Goal: Communication & Community: Participate in discussion

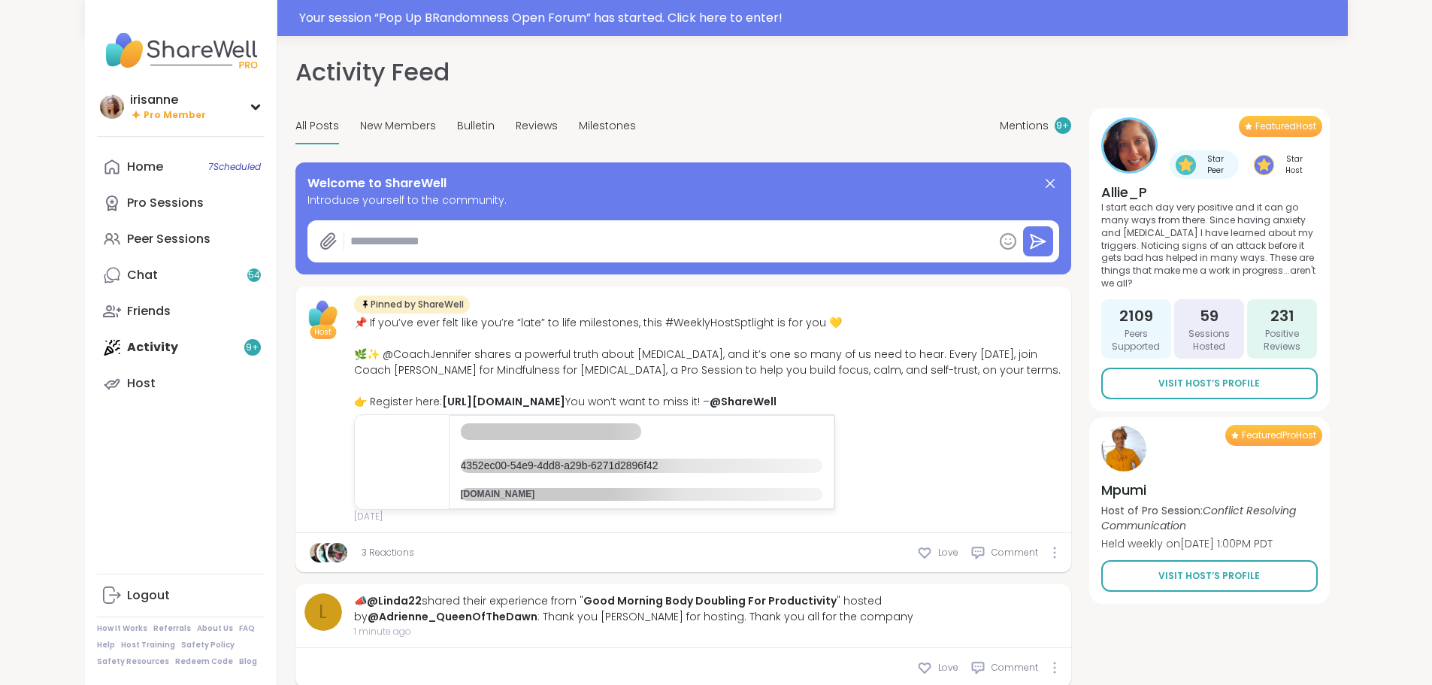
type textarea "*"
click at [665, 20] on div "Your session “ Pop Up BRandomness Open Forum ” has started. Click here to enter!" at bounding box center [819, 18] width 1040 height 18
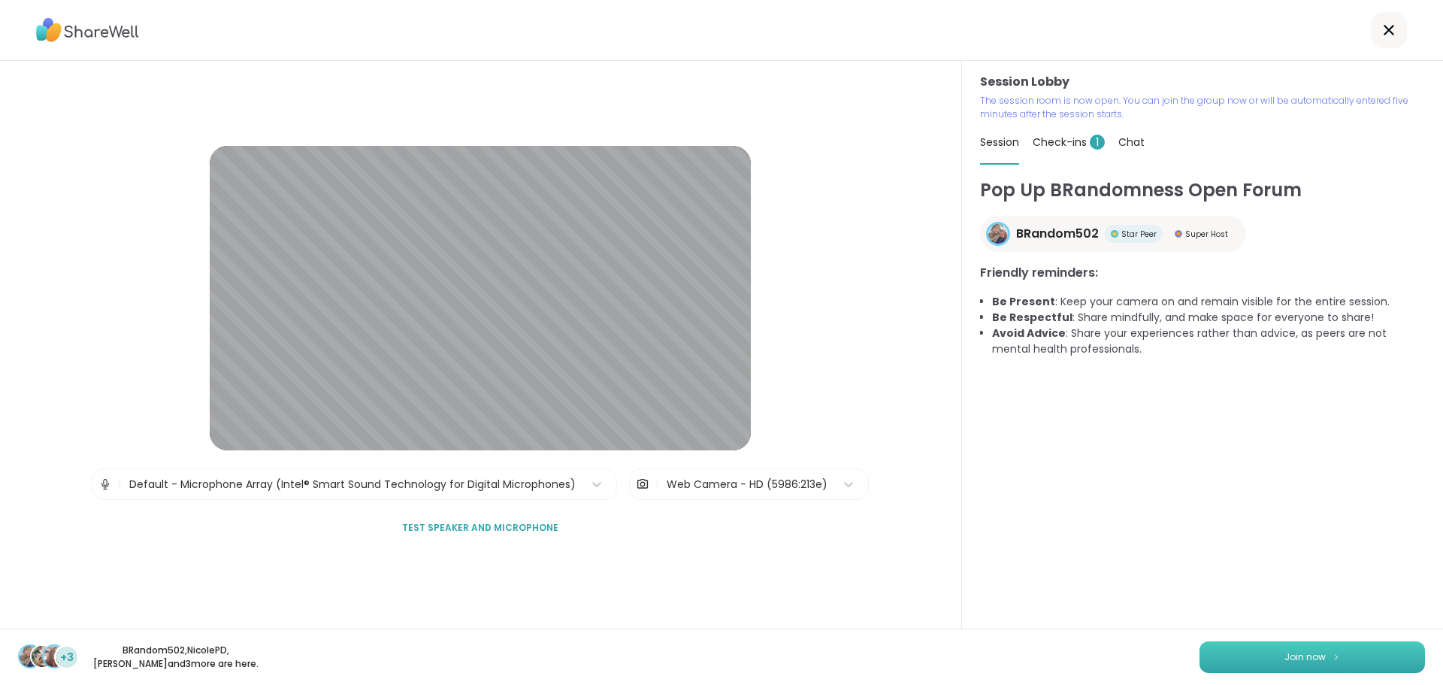
click at [1264, 657] on button "Join now" at bounding box center [1312, 657] width 225 height 32
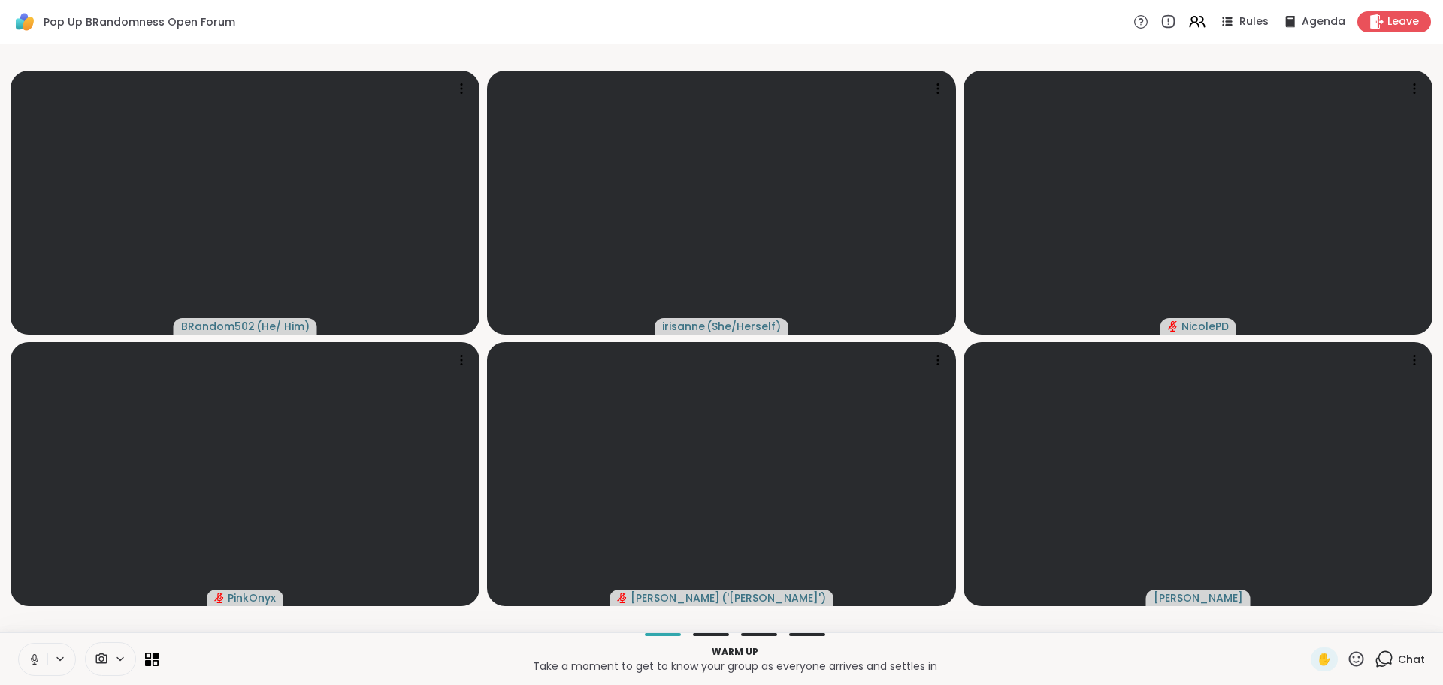
click at [44, 661] on button at bounding box center [33, 659] width 29 height 32
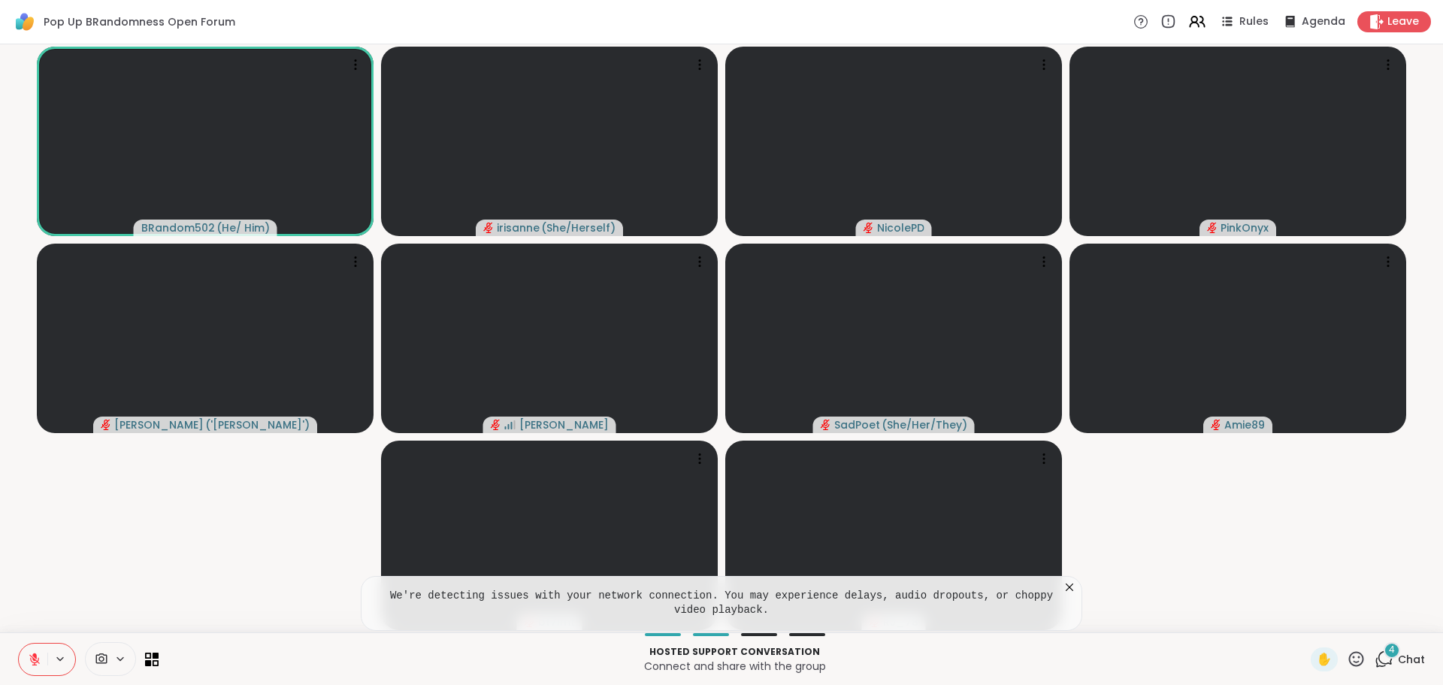
click at [1067, 590] on icon at bounding box center [1069, 587] width 15 height 15
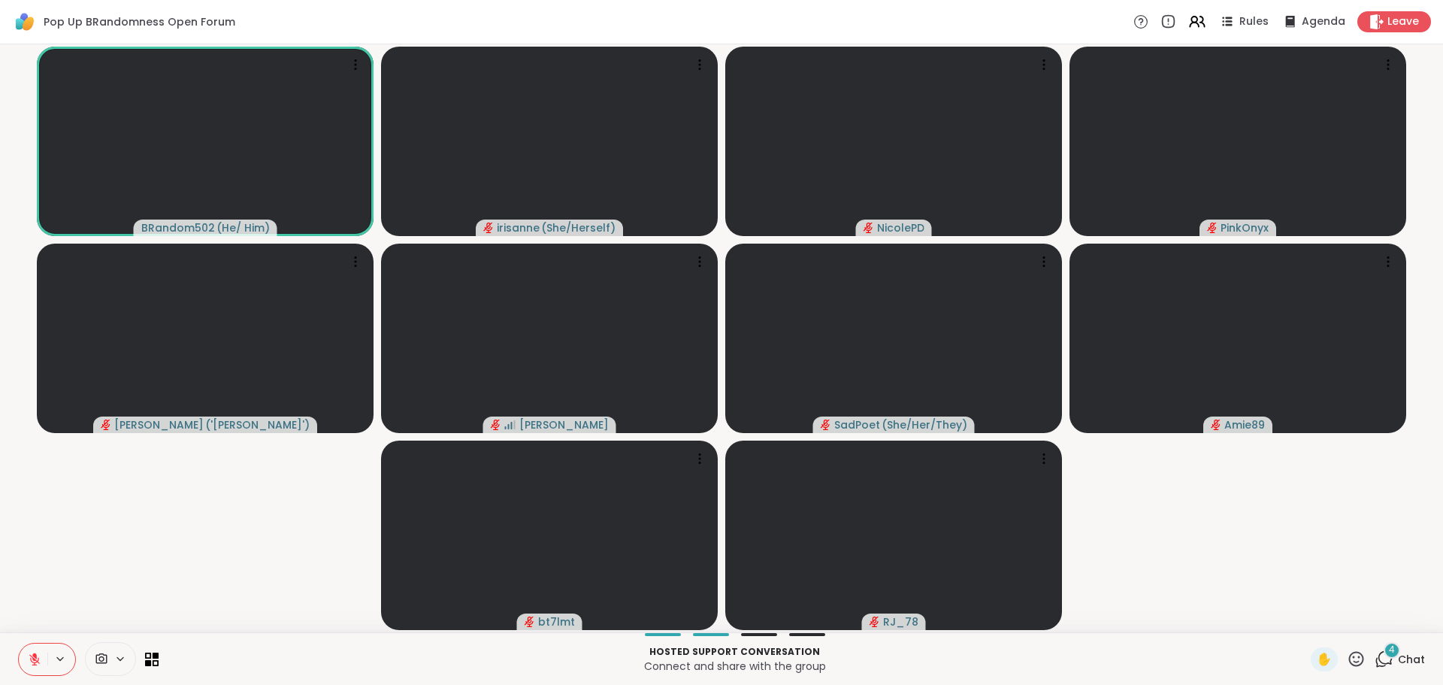
click at [1104, 549] on video-player-container "BRandom502 ( He/ Him ) irisanne ( She/Herself ) NicolePD PinkOnyx Jenne ( 'Jenn…" at bounding box center [721, 338] width 1425 height 576
click at [1111, 533] on video-player-container "BRandom502 ( He/ Him ) irisanne ( She/Herself ) NicolePD PinkOnyx Jenne ( 'Jenn…" at bounding box center [721, 338] width 1425 height 576
drag, startPoint x: 104, startPoint y: 571, endPoint x: 37, endPoint y: 664, distance: 114.1
click at [104, 571] on video-player-container "BRandom502 ( He/ Him ) irisanne ( She/Herself ) NicolePD PinkOnyx Jenne ( 'Jenn…" at bounding box center [721, 338] width 1425 height 576
click at [36, 664] on icon at bounding box center [35, 659] width 14 height 14
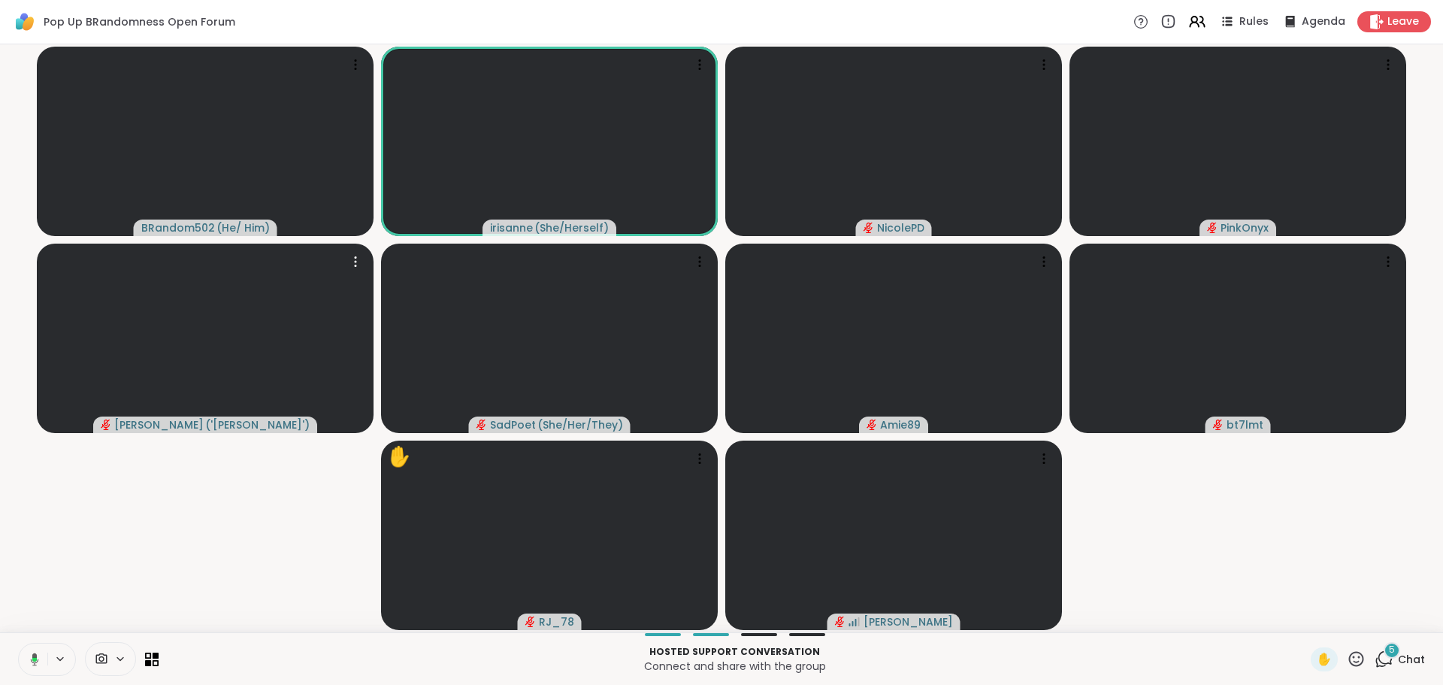
drag, startPoint x: 298, startPoint y: 416, endPoint x: 149, endPoint y: 559, distance: 206.8
click at [297, 416] on video at bounding box center [205, 338] width 337 height 189
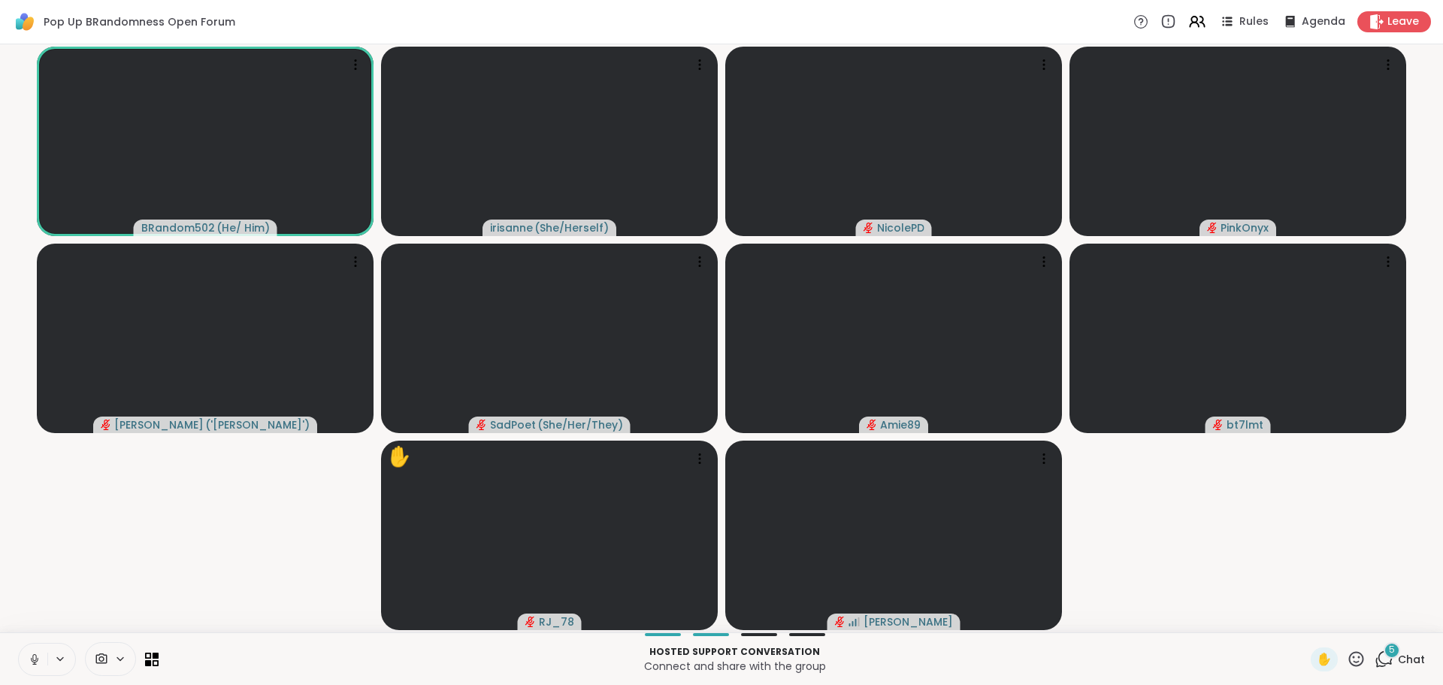
click at [27, 656] on button at bounding box center [33, 659] width 29 height 32
click at [156, 548] on video-player-container "BRandom502 ( He/ Him ) irisanne ( She/Herself ) NicolePD PinkOnyx Jenne ( 'Jenn…" at bounding box center [721, 338] width 1425 height 576
click at [170, 469] on video-player-container "BRandom502 ( He/ Him ) Unstable connection irisanne ( She/Herself ) NicolePD Pi…" at bounding box center [721, 338] width 1425 height 576
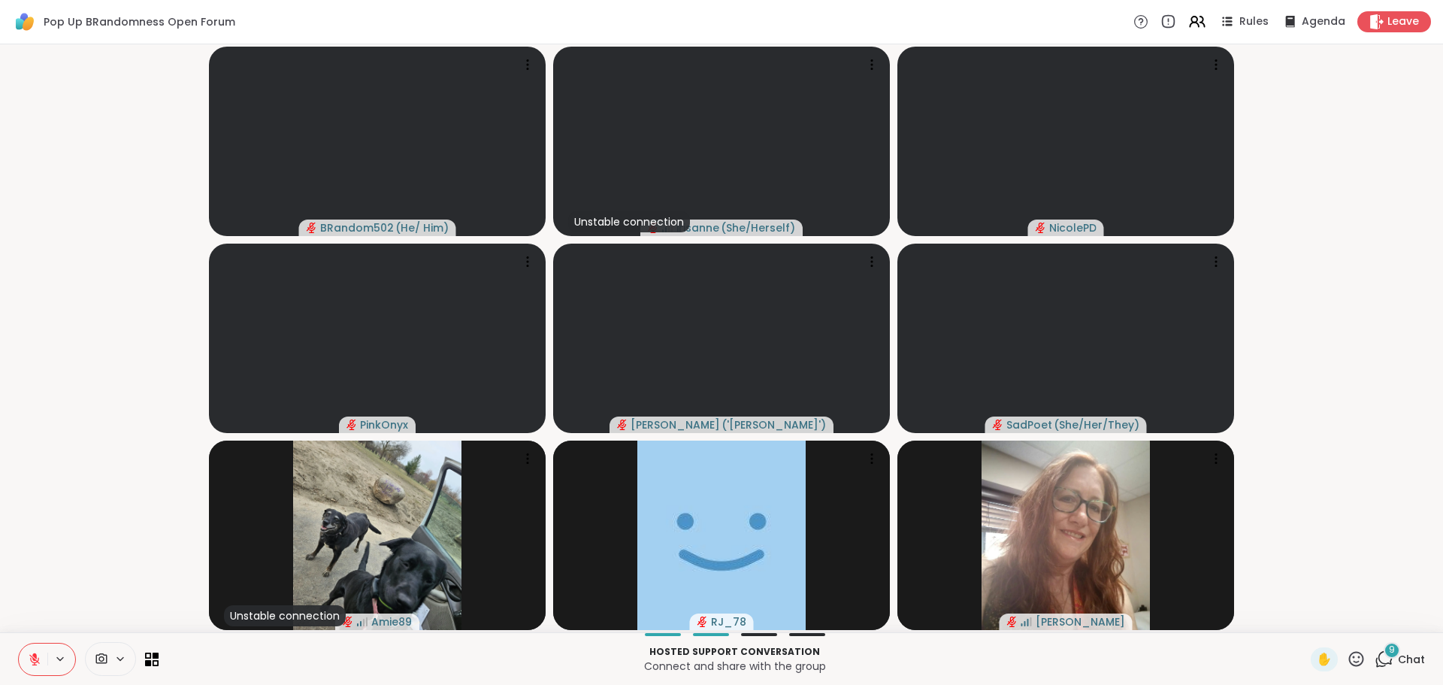
click at [41, 649] on button at bounding box center [33, 659] width 29 height 32
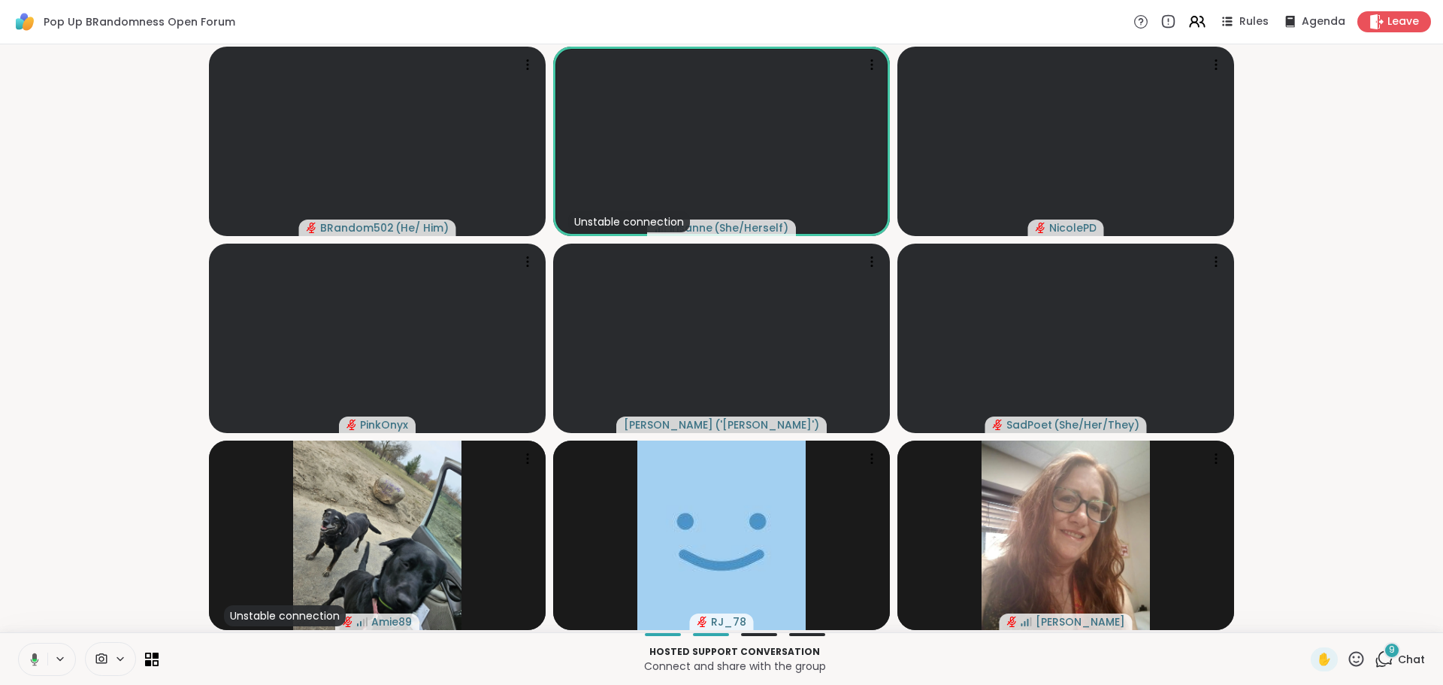
click at [30, 671] on button at bounding box center [32, 659] width 31 height 32
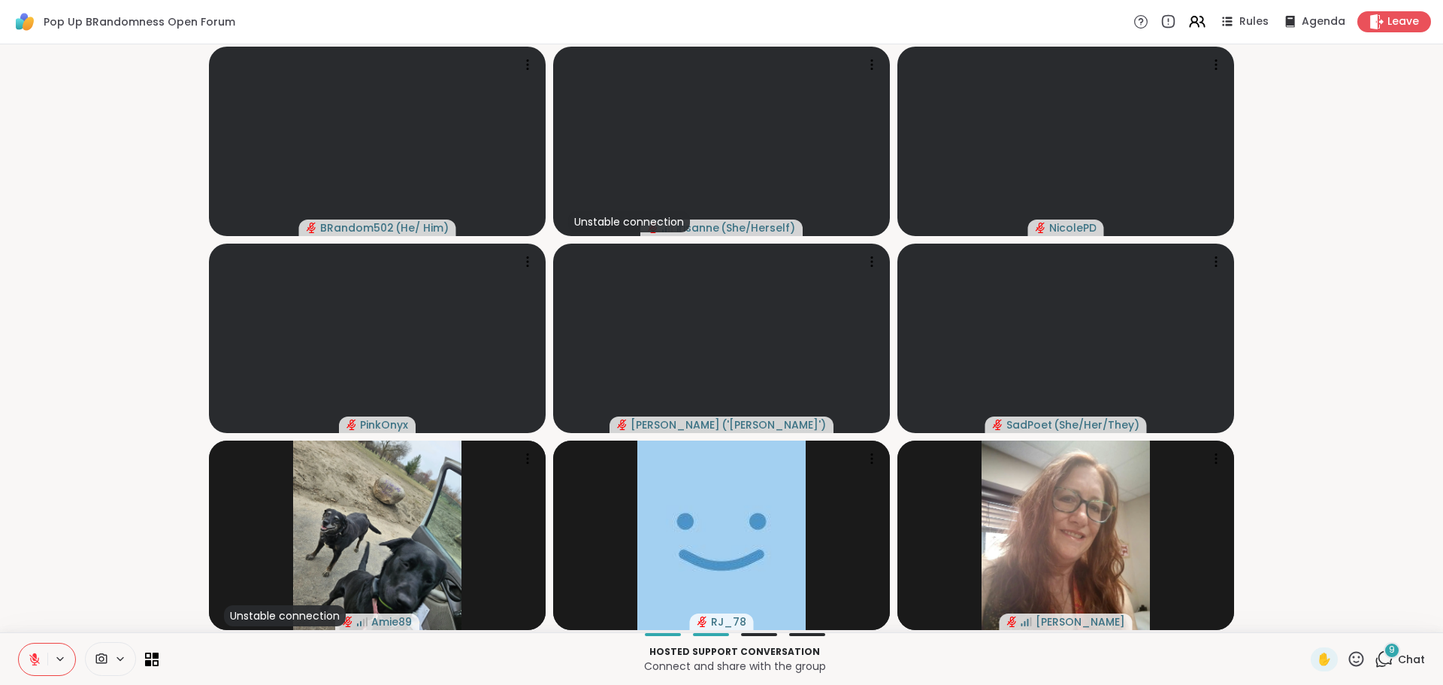
click at [1288, 338] on video-player-container "BRandom502 ( He/ Him ) Unstable connection irisanne ( She/Herself ) NicolePD Pi…" at bounding box center [721, 338] width 1425 height 576
click at [40, 652] on icon at bounding box center [35, 659] width 14 height 14
click at [23, 429] on video-player-container "BRandom502 ( He/ Him ) Unstable connection irisanne ( She/Herself ) NicolePD Pi…" at bounding box center [721, 338] width 1425 height 576
click at [1257, 555] on video-player-container "BRandom502 ( He/ Him ) Unstable connection irisanne ( She/Herself ) NicolePD Pi…" at bounding box center [721, 338] width 1425 height 576
click at [131, 249] on video-player-container "BRandom502 ( He/ Him ) Unstable connection irisanne ( She/Herself ) NicolePD Pi…" at bounding box center [721, 338] width 1425 height 576
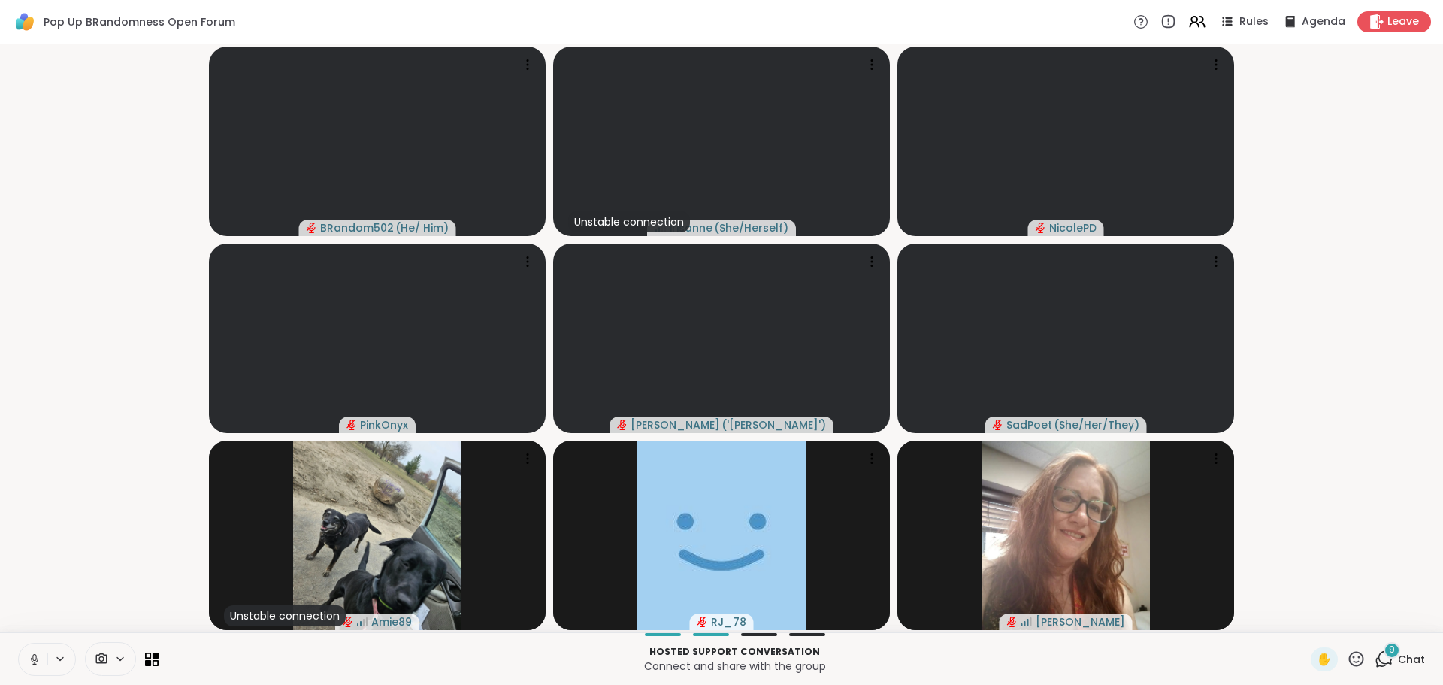
click at [157, 223] on video-player-container "BRandom502 ( He/ Him ) Unstable connection irisanne ( She/Herself ) NicolePD Pi…" at bounding box center [721, 338] width 1425 height 576
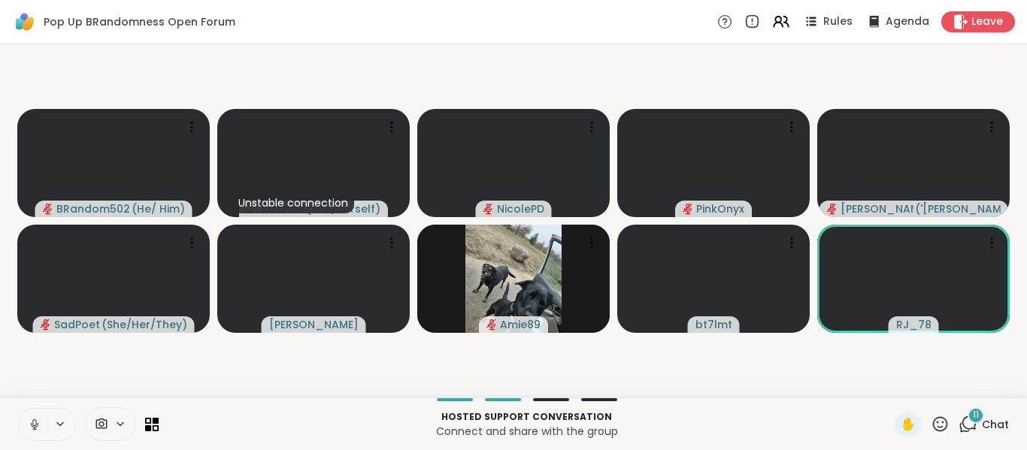
click at [150, 365] on video-player-container "BRandom502 ( He/ Him ) Unstable connection irisanne ( She/Herself ) NicolePD Pi…" at bounding box center [513, 220] width 1009 height 341
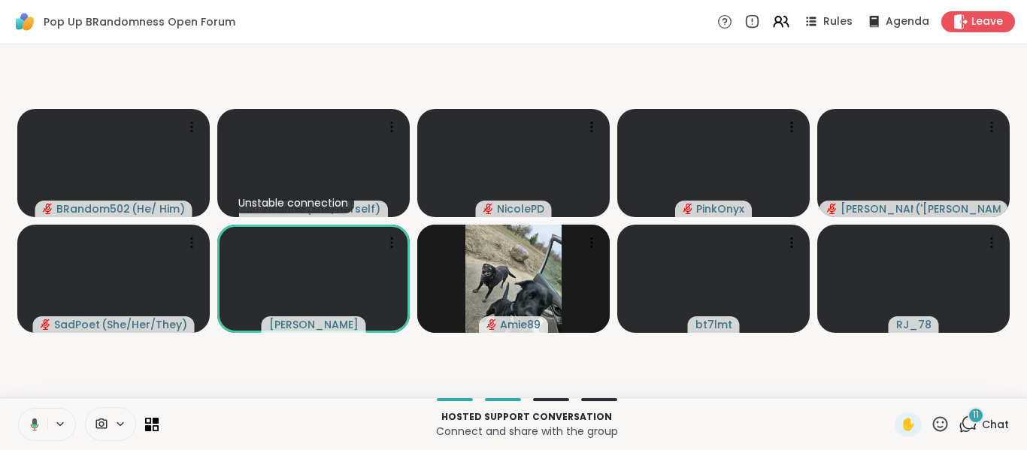
drag, startPoint x: 40, startPoint y: 431, endPoint x: 218, endPoint y: 377, distance: 186.2
click at [40, 431] on button at bounding box center [32, 425] width 31 height 32
click at [218, 377] on video-player-container "BRandom502 ( He/ Him ) Unstable connection irisanne ( She/Herself ) NicolePD Pi…" at bounding box center [513, 220] width 1009 height 341
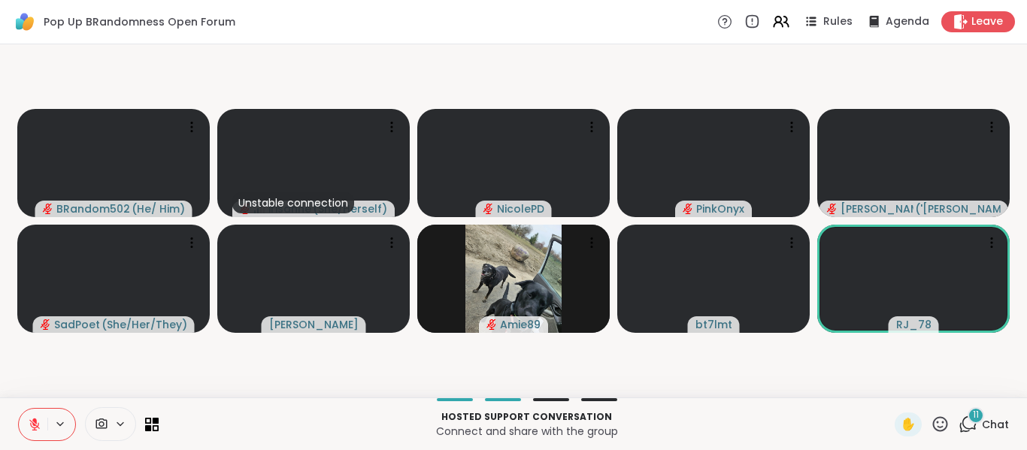
click at [30, 430] on icon at bounding box center [35, 425] width 14 height 14
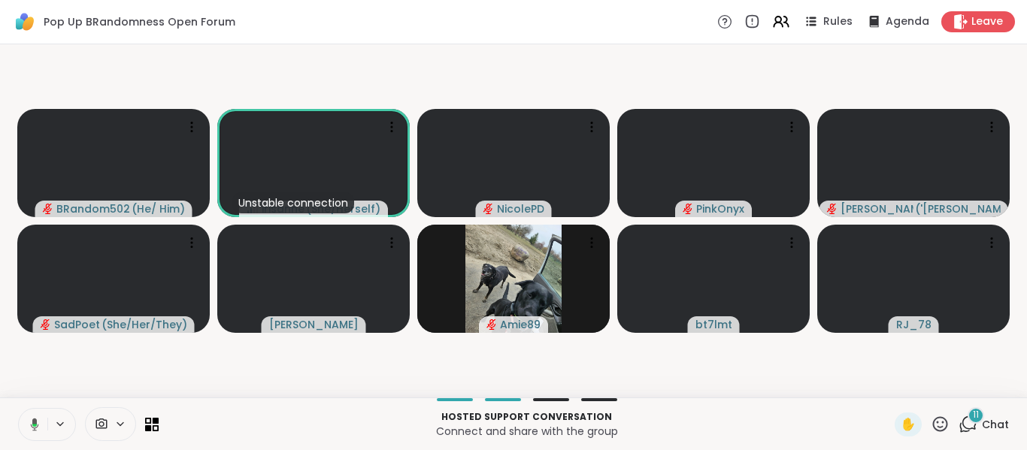
click at [30, 430] on icon at bounding box center [33, 425] width 14 height 14
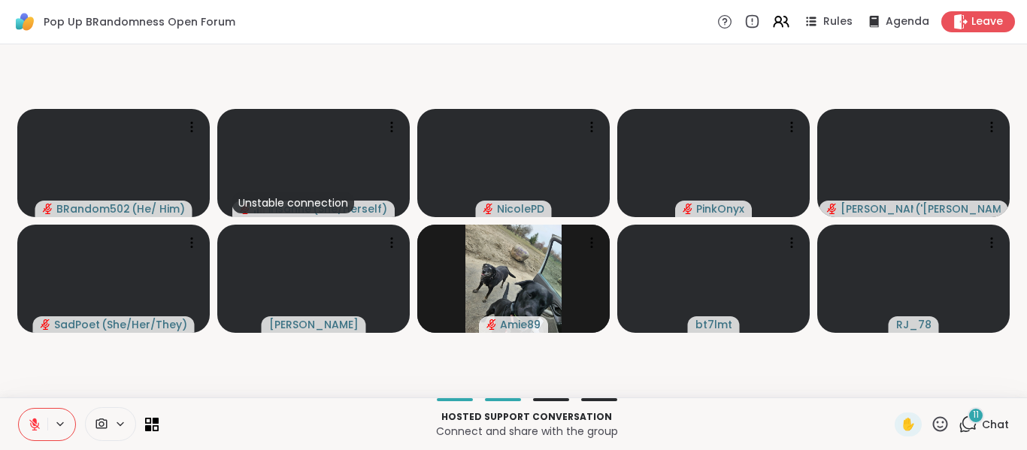
click at [107, 362] on video-player-container "BRandom502 ( He/ Him ) Unstable connection irisanne ( She/Herself ) NicolePD Pi…" at bounding box center [513, 220] width 1009 height 341
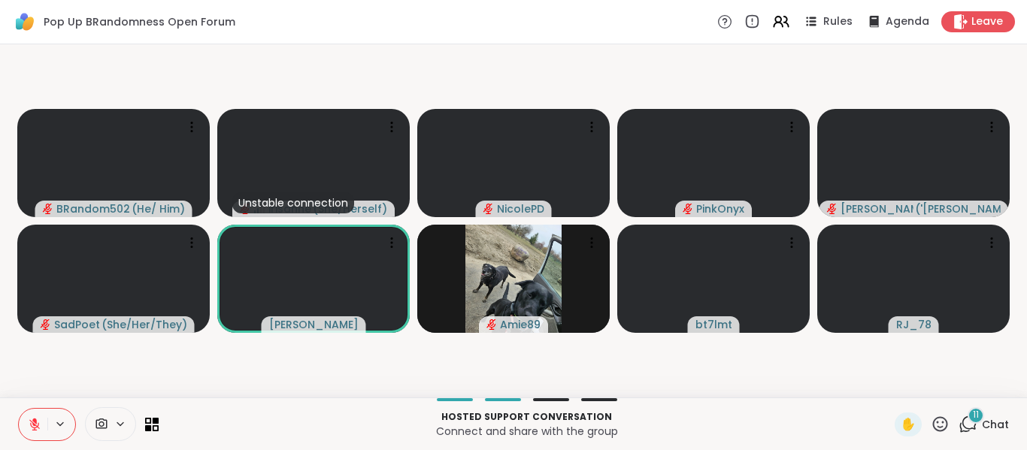
click at [29, 430] on icon at bounding box center [35, 425] width 14 height 14
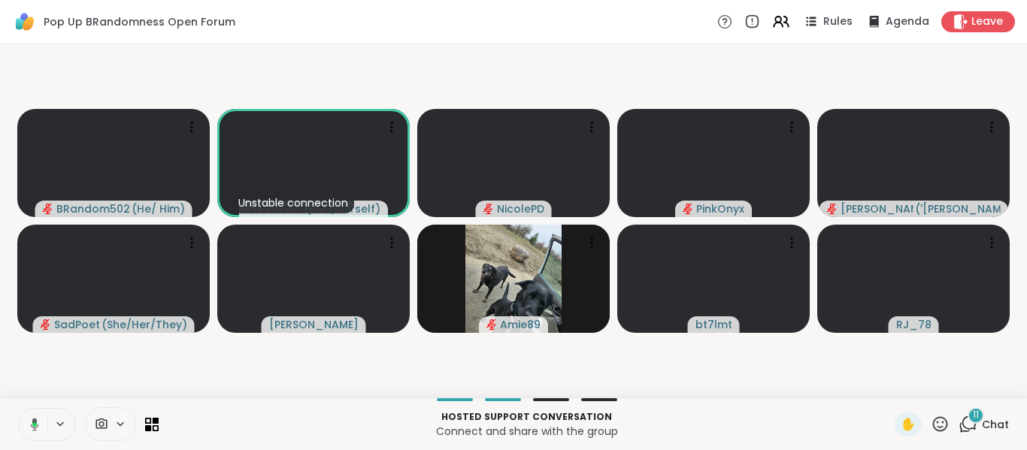
click at [116, 367] on video-player-container "BRandom502 ( He/ Him ) Unstable connection irisanne ( She/Herself ) NicolePD Pi…" at bounding box center [513, 220] width 1009 height 341
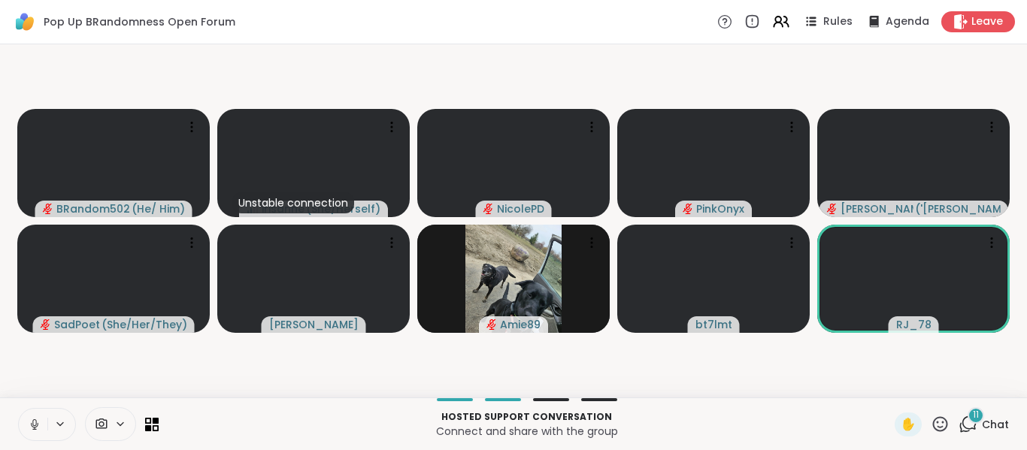
click at [35, 427] on icon at bounding box center [35, 424] width 8 height 5
click at [307, 387] on video-player-container "BRandom502 ( He/ Him ) Unstable connection irisanne ( She/Herself ) NicolePD Pi…" at bounding box center [513, 220] width 1009 height 341
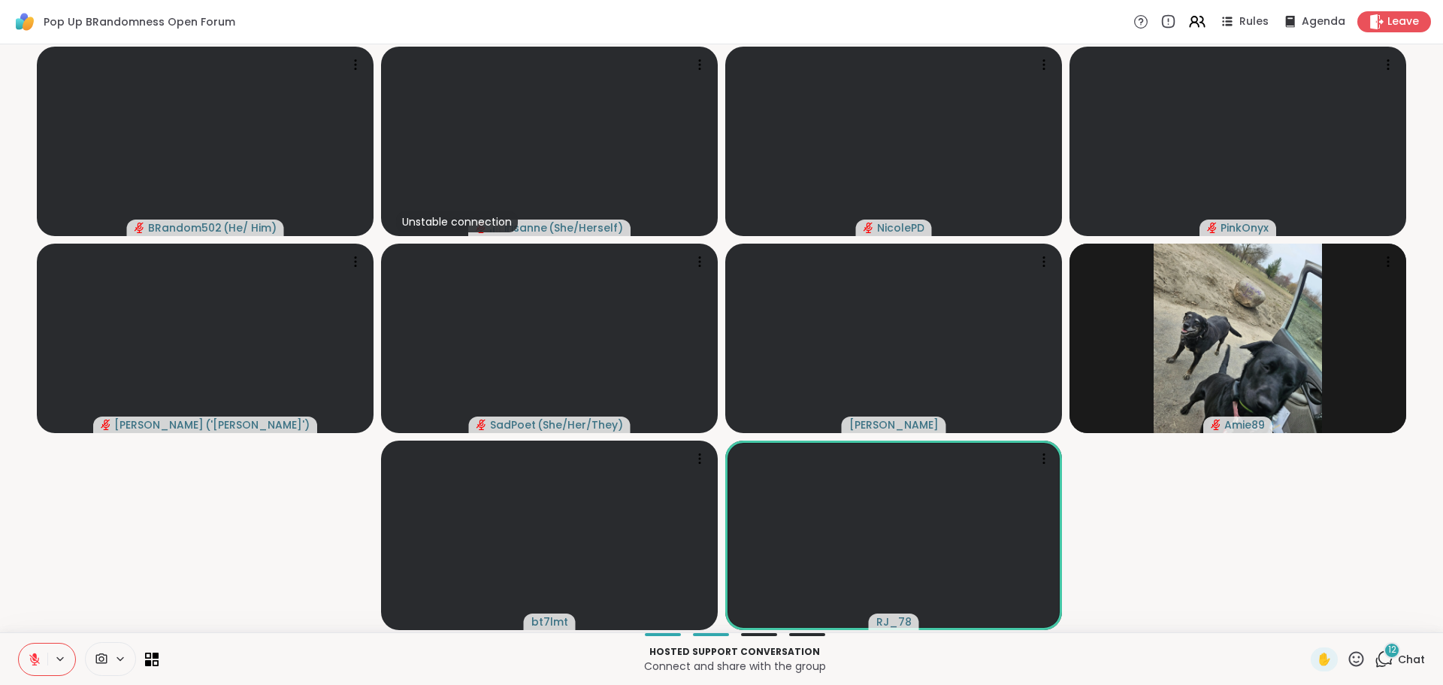
click at [1142, 543] on video-player-container "BRandom502 ( He/ Him ) Unstable connection irisanne ( She/Herself ) NicolePD Pi…" at bounding box center [721, 338] width 1425 height 576
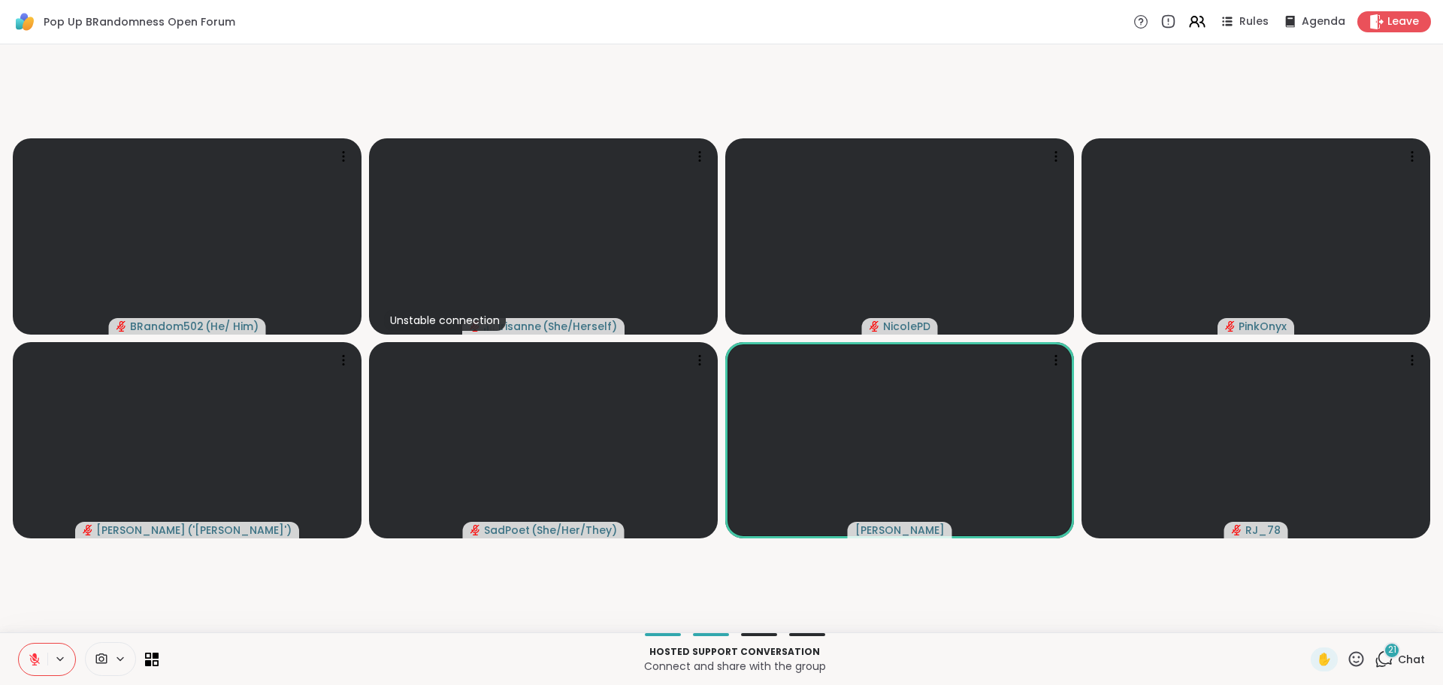
click at [23, 656] on button at bounding box center [33, 659] width 29 height 32
click at [33, 653] on icon at bounding box center [35, 659] width 14 height 14
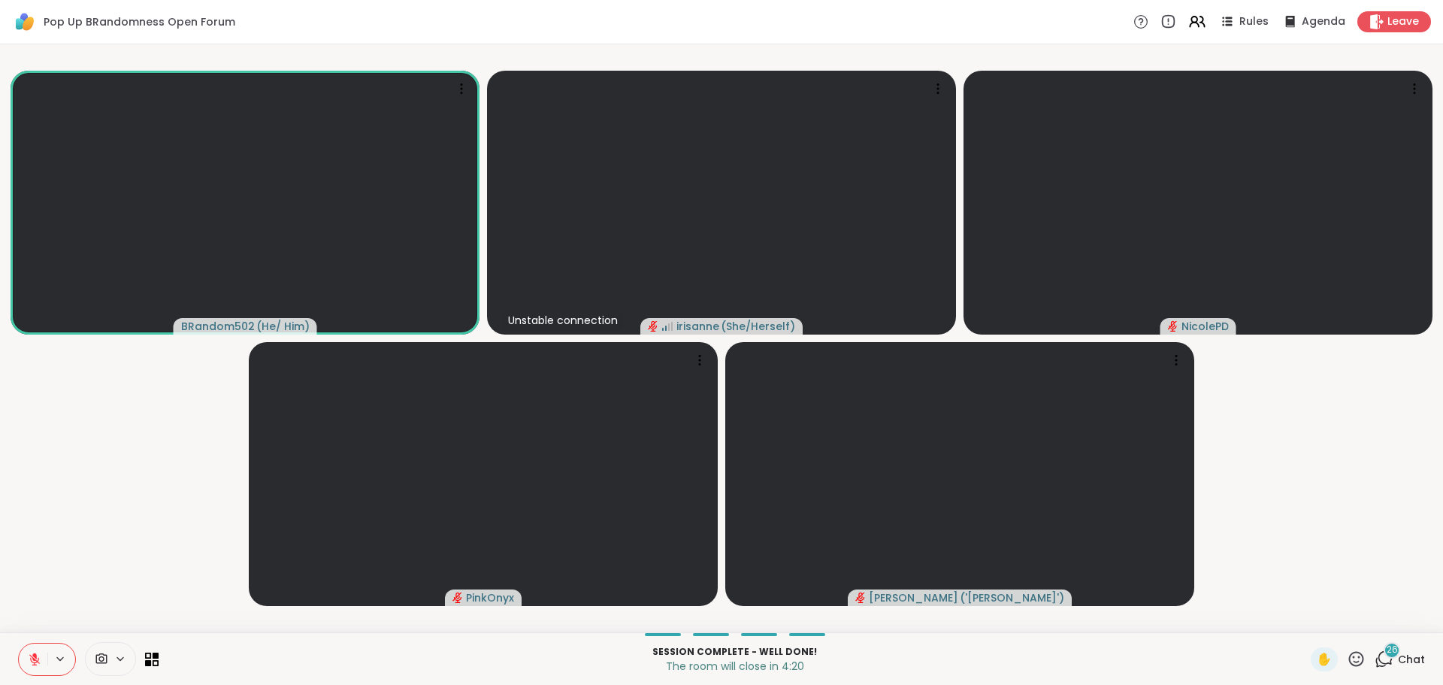
click at [21, 650] on button at bounding box center [33, 659] width 29 height 32
click at [118, 440] on video-player-container "BRandom502 ( He/ Him ) Unstable connection irisanne ( She/Herself ) NicolePD Pi…" at bounding box center [721, 338] width 1425 height 576
click at [119, 442] on video-player-container "BRandom502 ( He/ Him ) Unstable connection irisanne ( She/Herself ) NicolePD Pi…" at bounding box center [721, 338] width 1425 height 576
click at [126, 437] on video-player-container "BRandom502 ( He/ Him ) Unstable connection irisanne ( She/Herself ) NicolePD Pi…" at bounding box center [721, 338] width 1425 height 576
click at [37, 655] on icon at bounding box center [35, 659] width 14 height 14
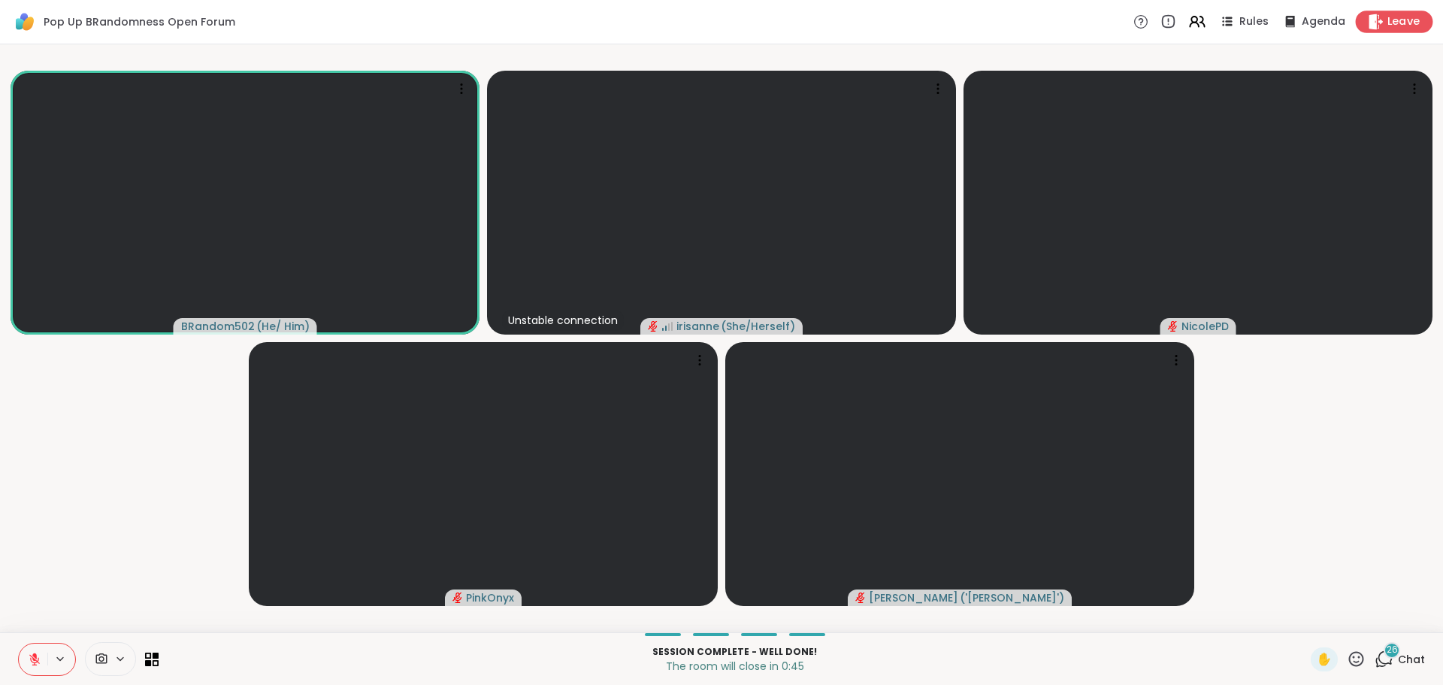
click at [1398, 26] on span "Leave" at bounding box center [1404, 22] width 33 height 16
click at [1388, 15] on span "Leave" at bounding box center [1404, 22] width 33 height 16
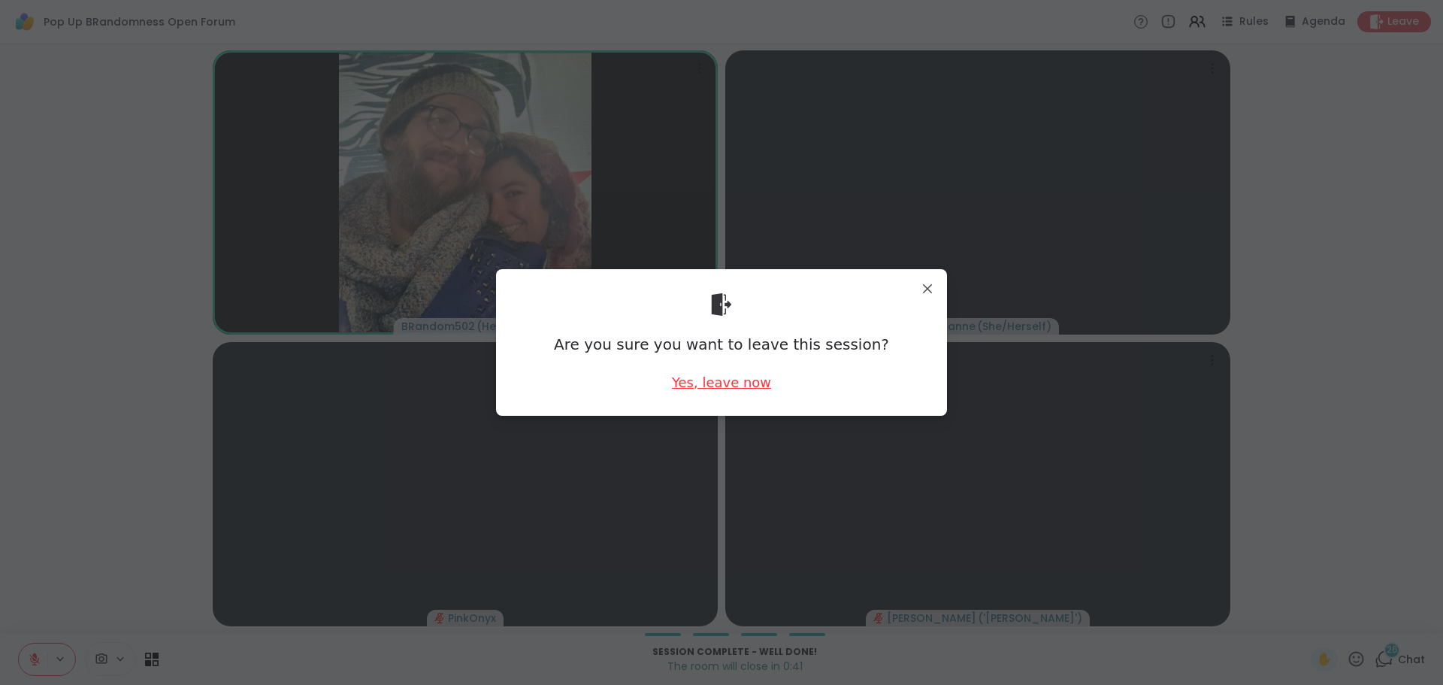
click at [705, 390] on div "Yes, leave now" at bounding box center [721, 382] width 99 height 19
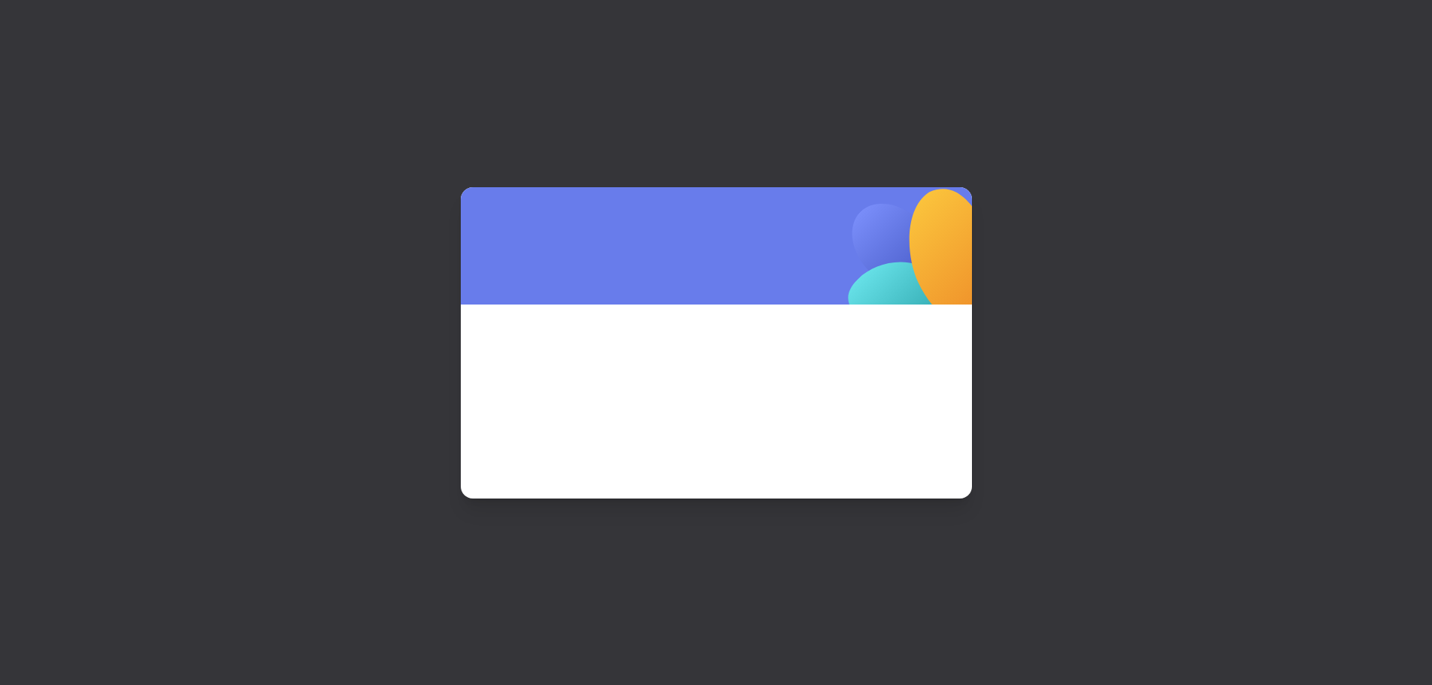
click at [1108, 343] on div at bounding box center [716, 342] width 1432 height 685
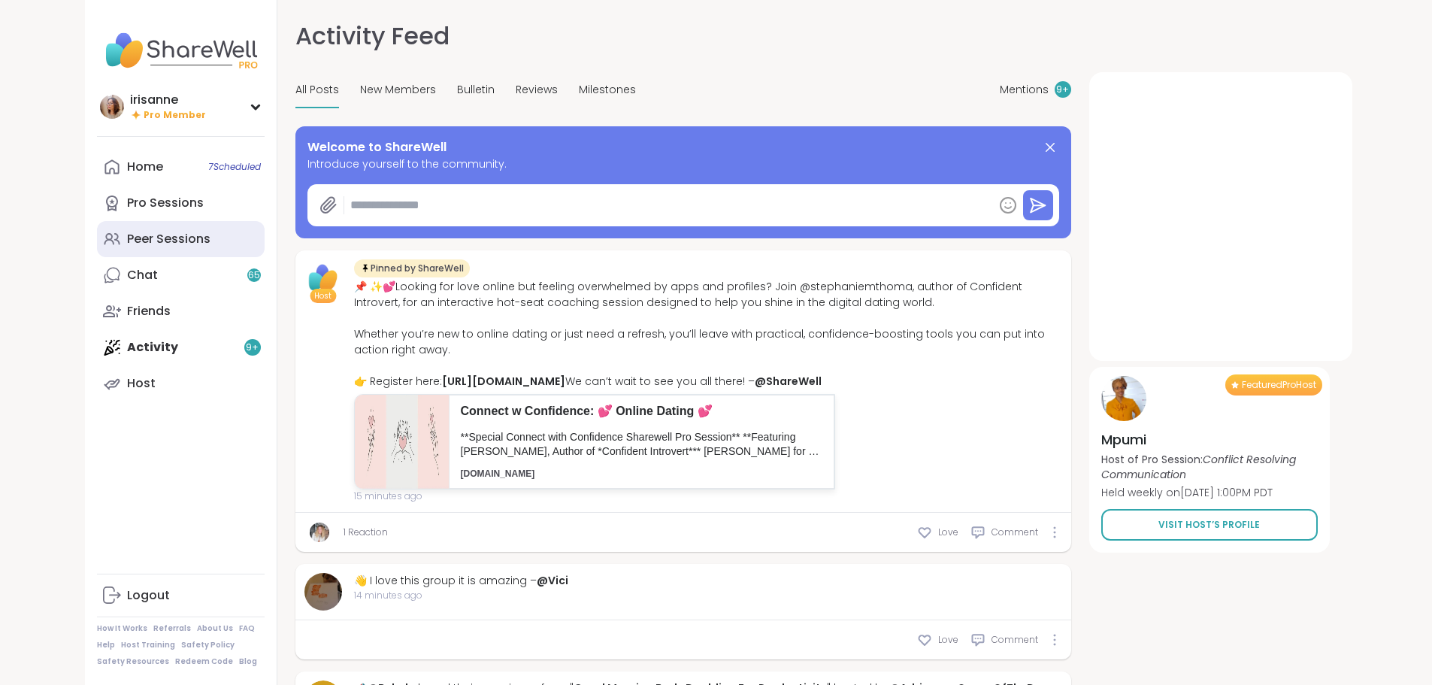
click at [125, 228] on link "Peer Sessions" at bounding box center [181, 239] width 168 height 36
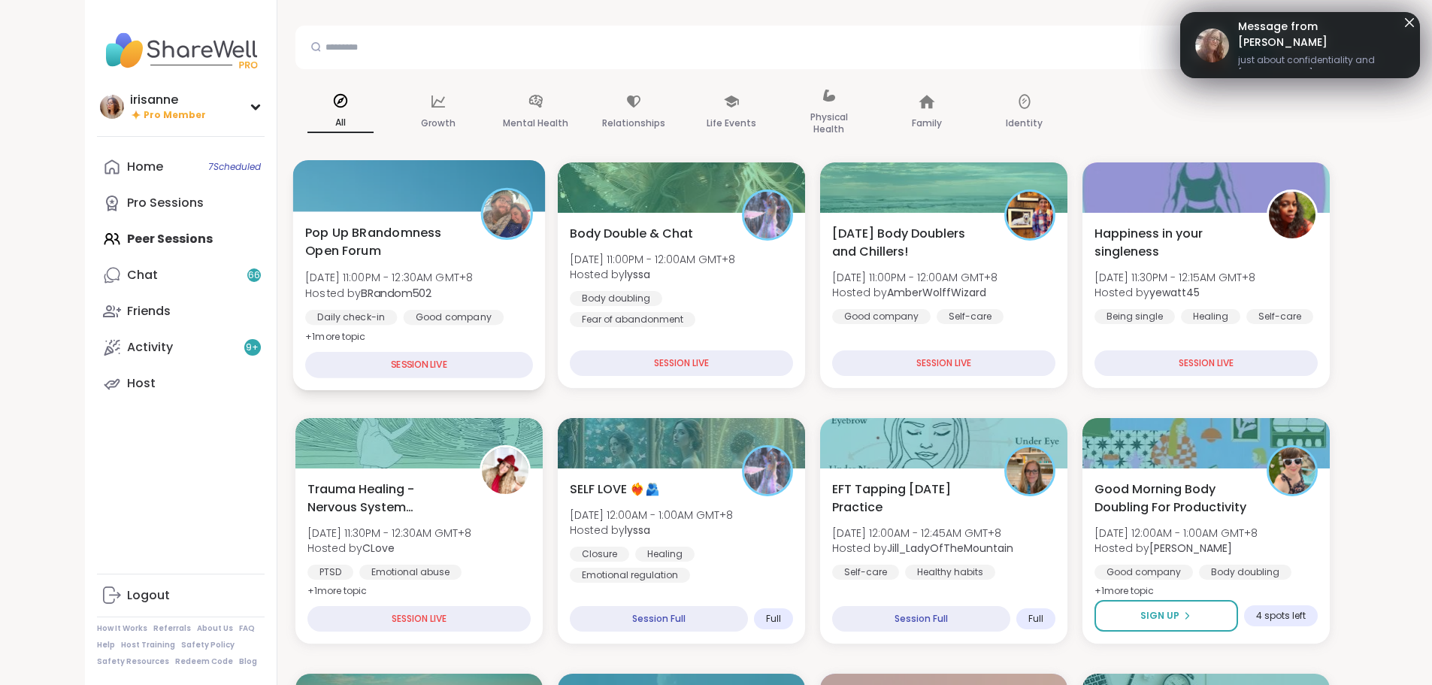
scroll to position [75, 0]
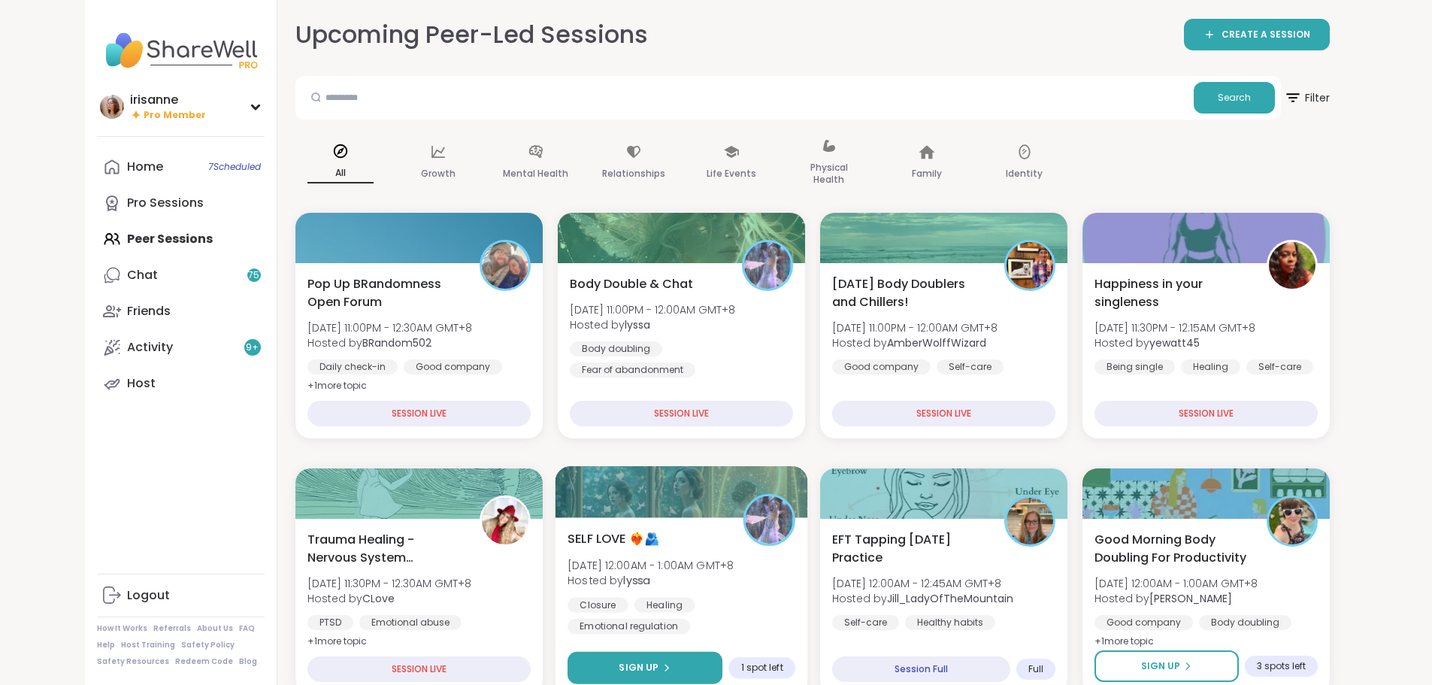
click at [596, 649] on div "SELF LOVE ❤️‍🔥🫂 Wed, Sep 10 | 12:00AM - 1:00AM GMT+8 Hosted by lyssa Closure He…" at bounding box center [681, 606] width 253 height 179
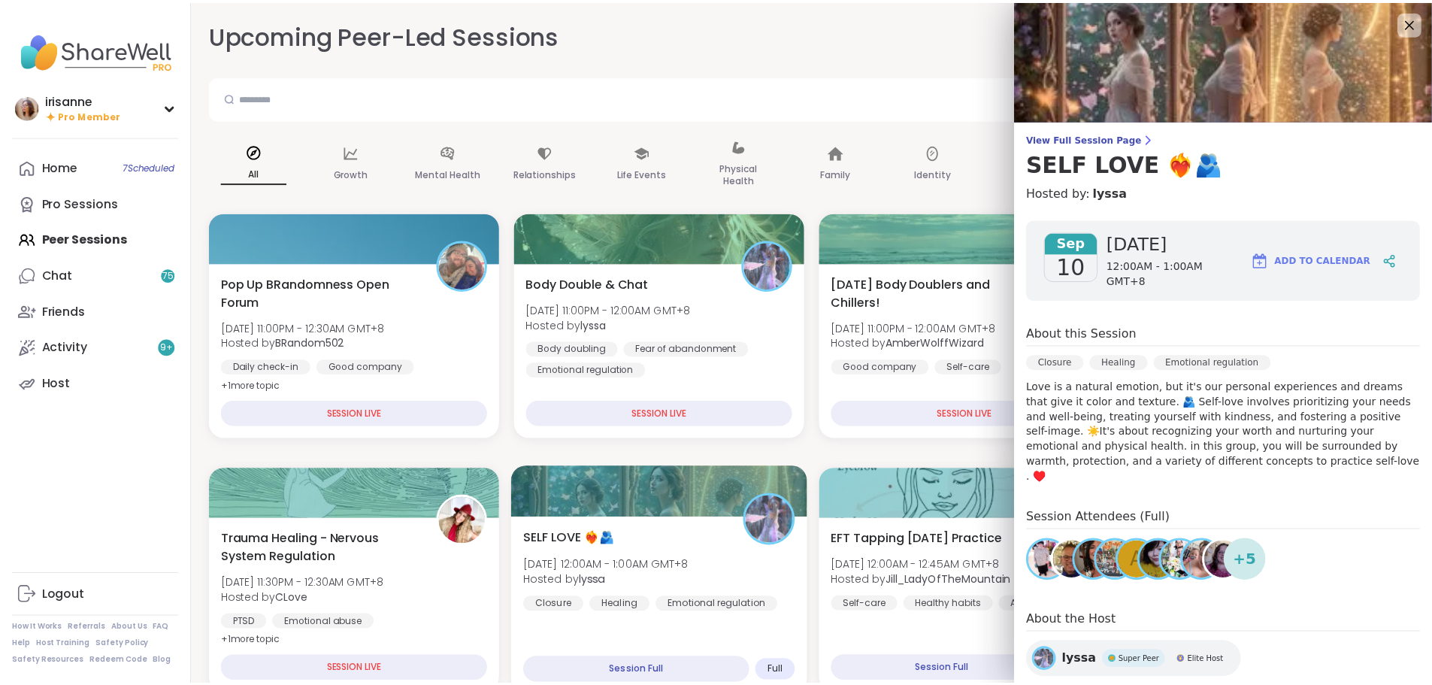
scroll to position [89, 0]
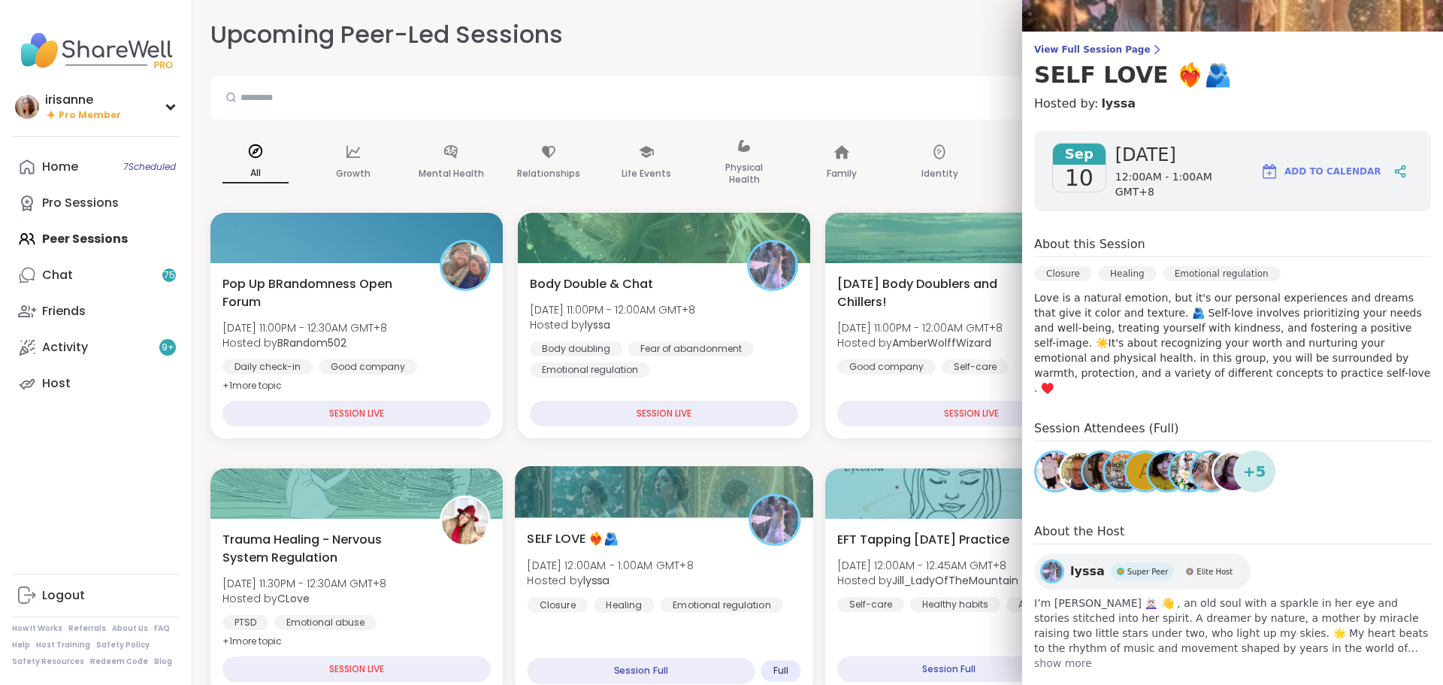
click at [661, 78] on div "Search" at bounding box center [793, 98] width 1166 height 44
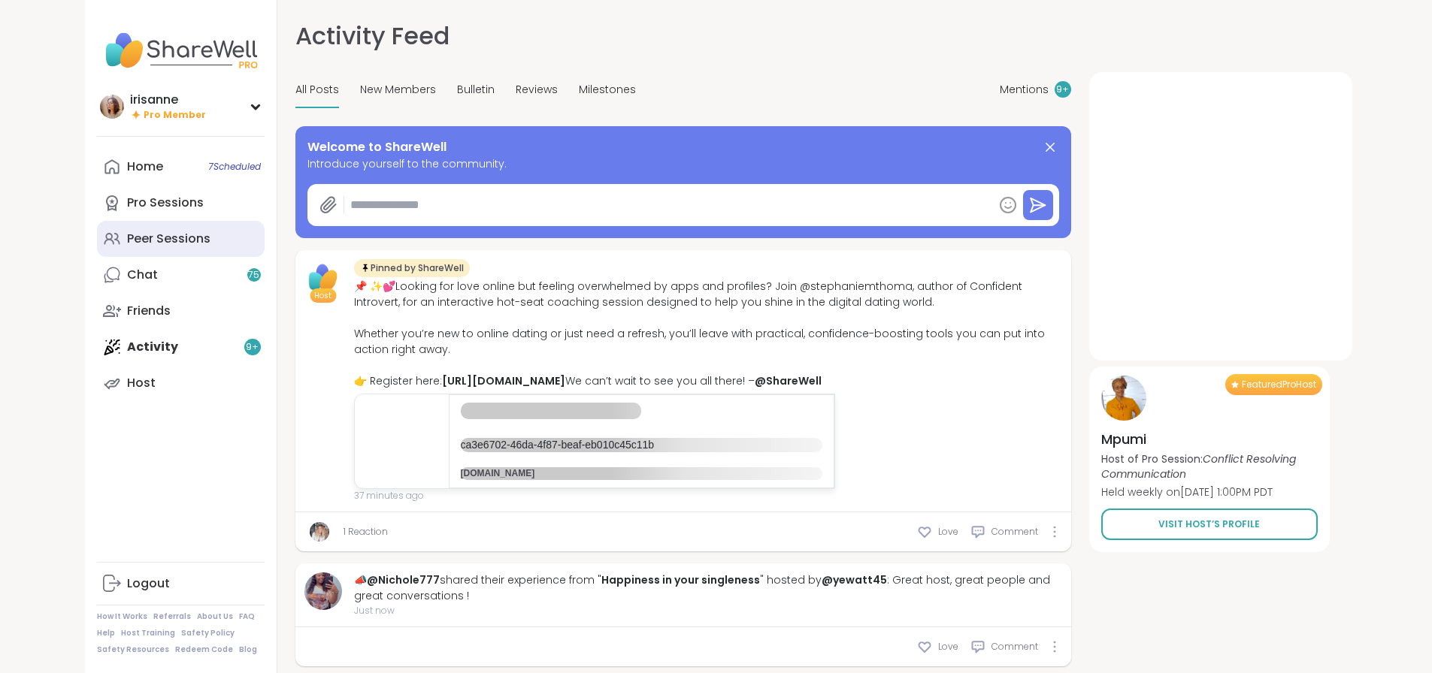
click at [97, 251] on link "Peer Sessions" at bounding box center [181, 239] width 168 height 36
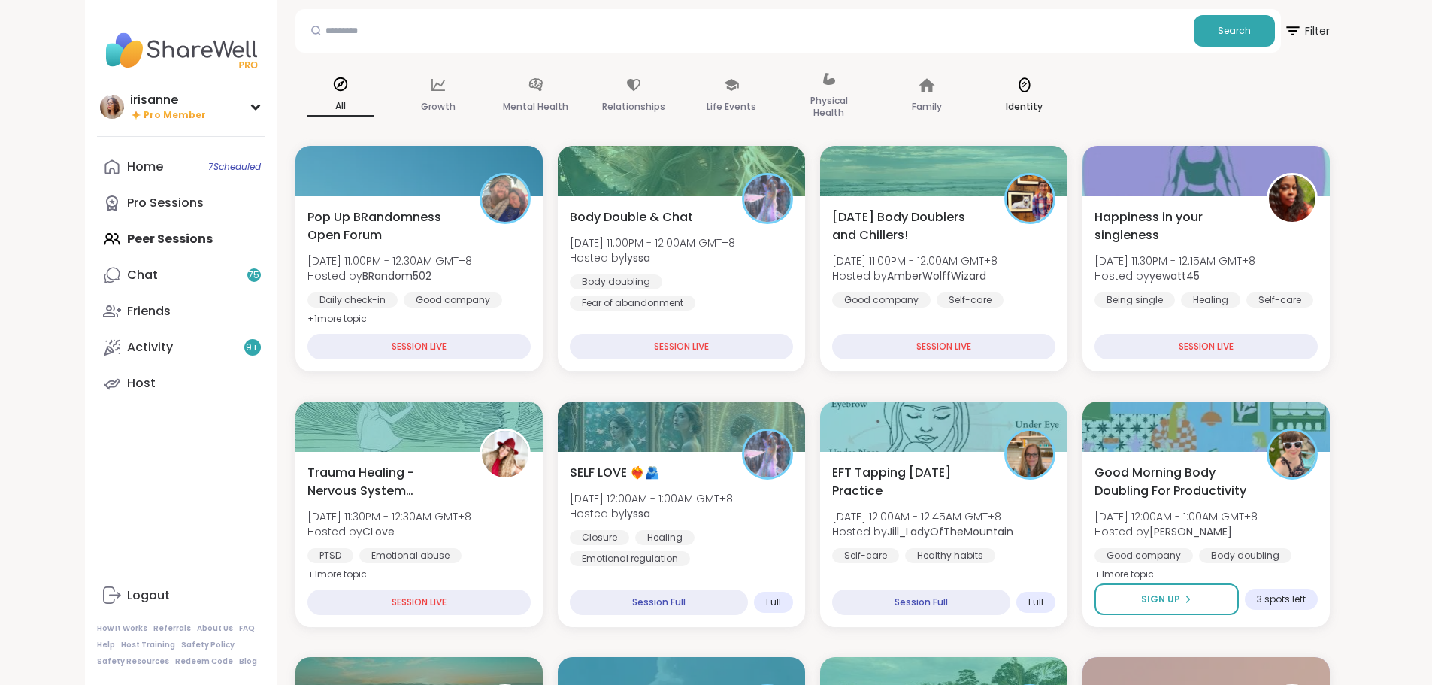
scroll to position [75, 0]
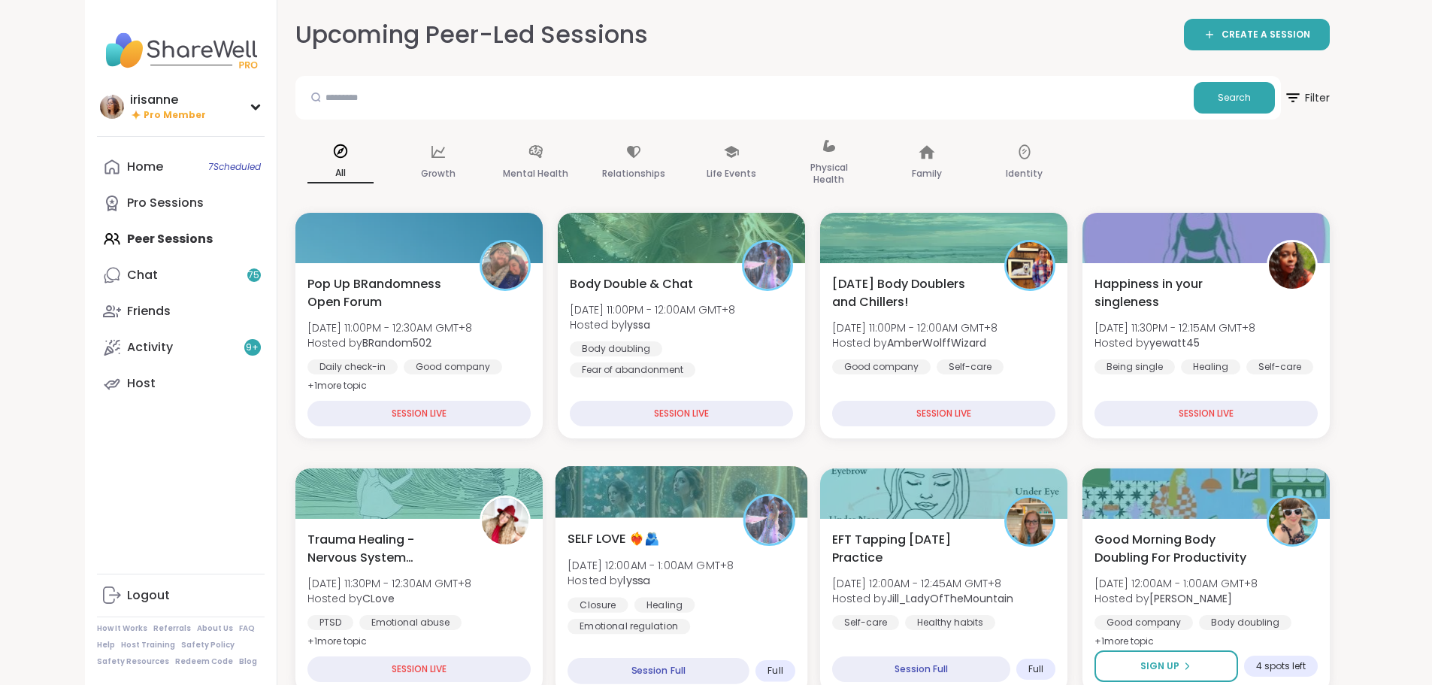
click at [622, 486] on div at bounding box center [681, 491] width 253 height 51
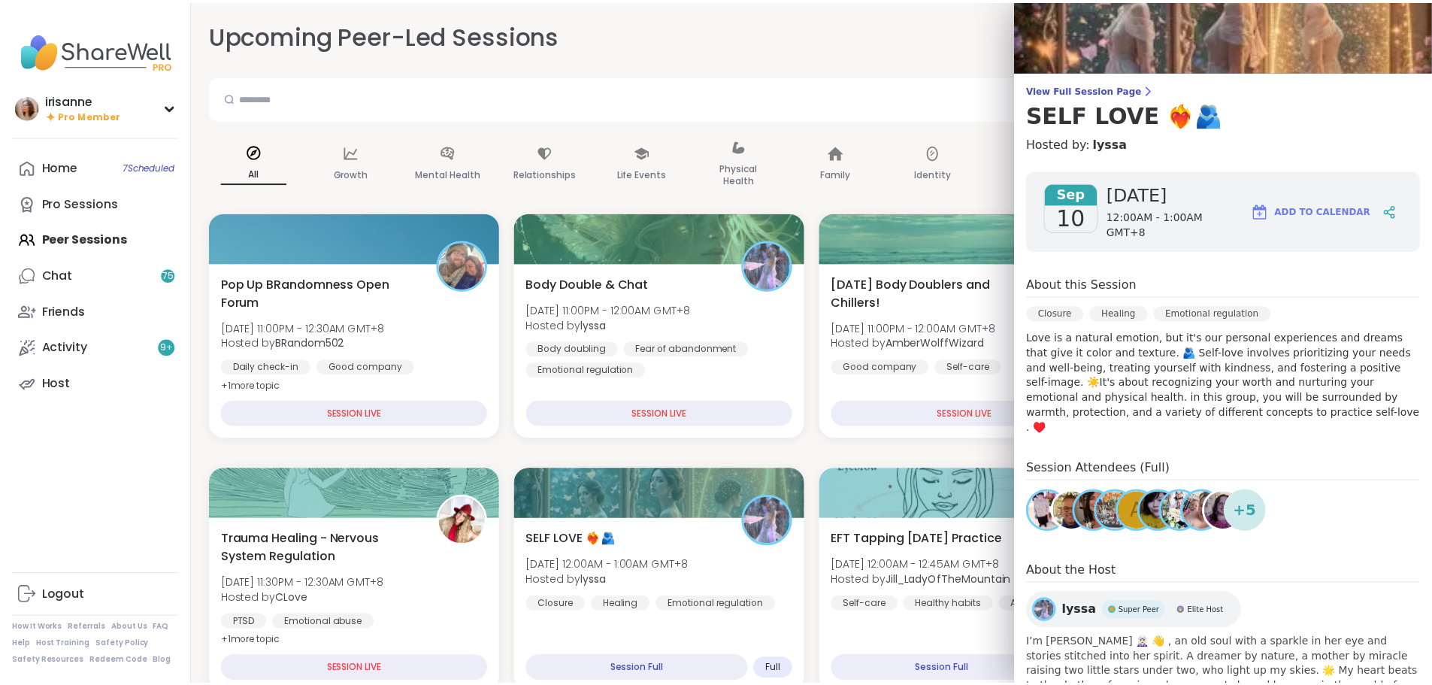
scroll to position [75, 0]
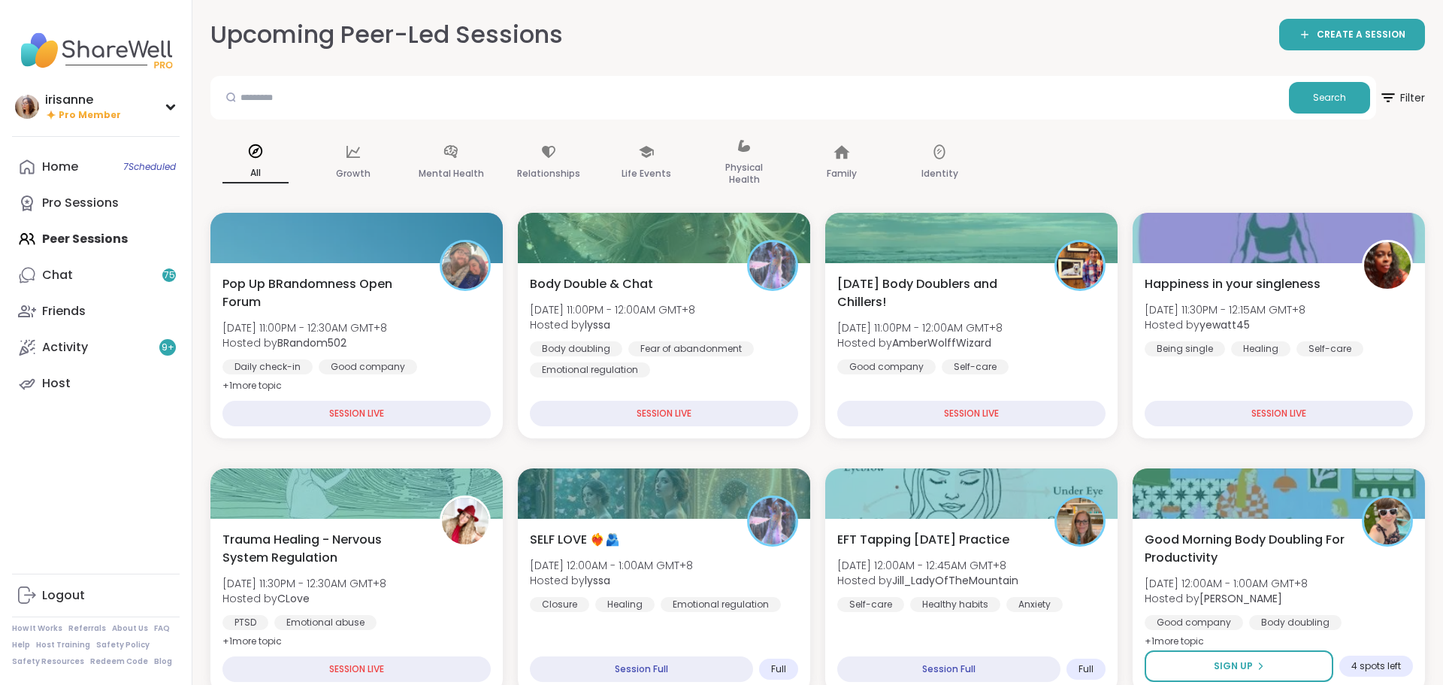
click at [628, 51] on div "Upcoming Peer-Led Sessions CREATE A SESSION" at bounding box center [817, 35] width 1215 height 34
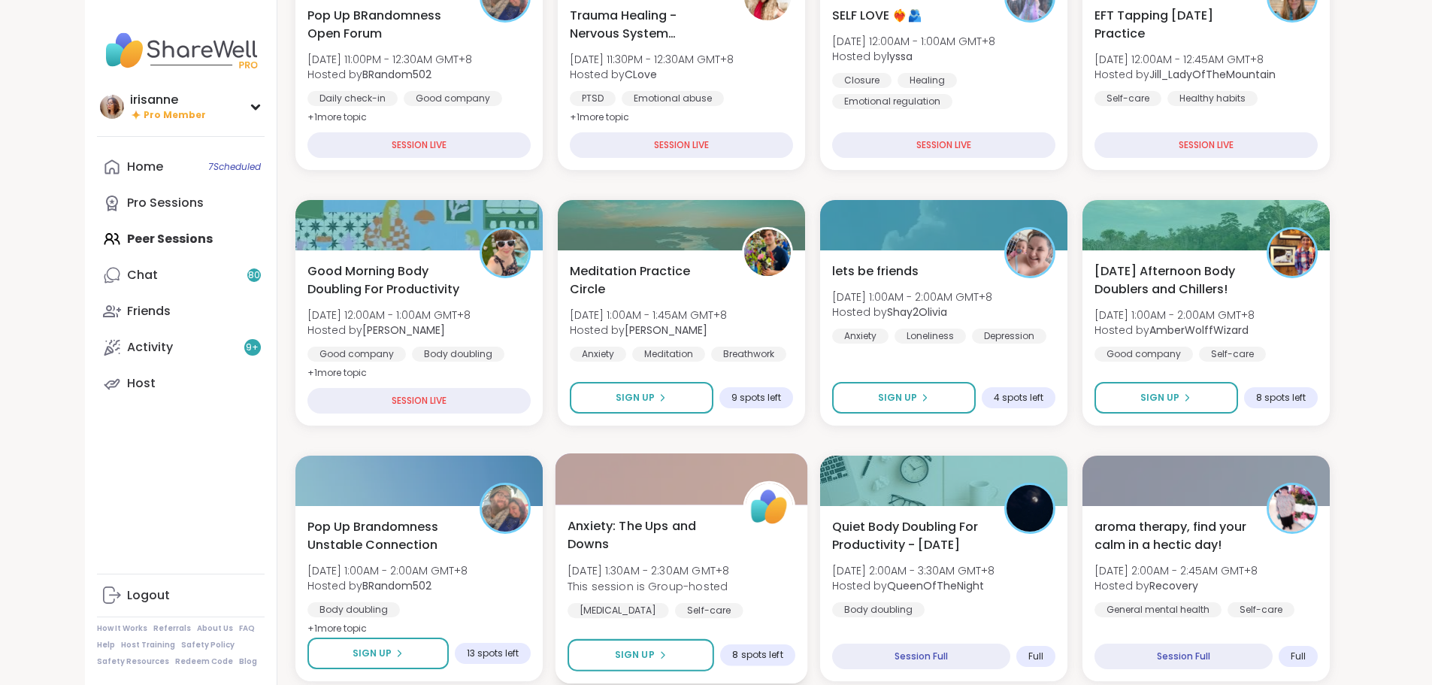
scroll to position [301, 0]
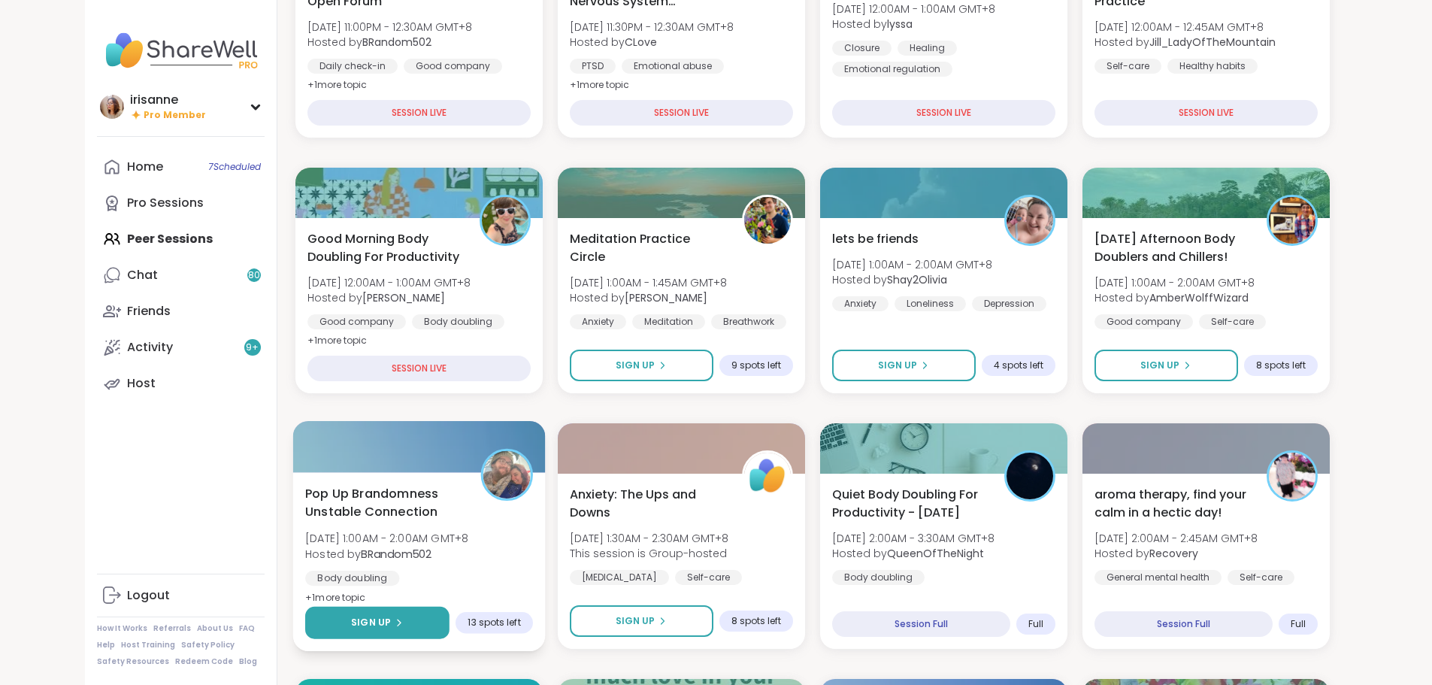
click at [347, 625] on button "Sign Up" at bounding box center [377, 623] width 144 height 32
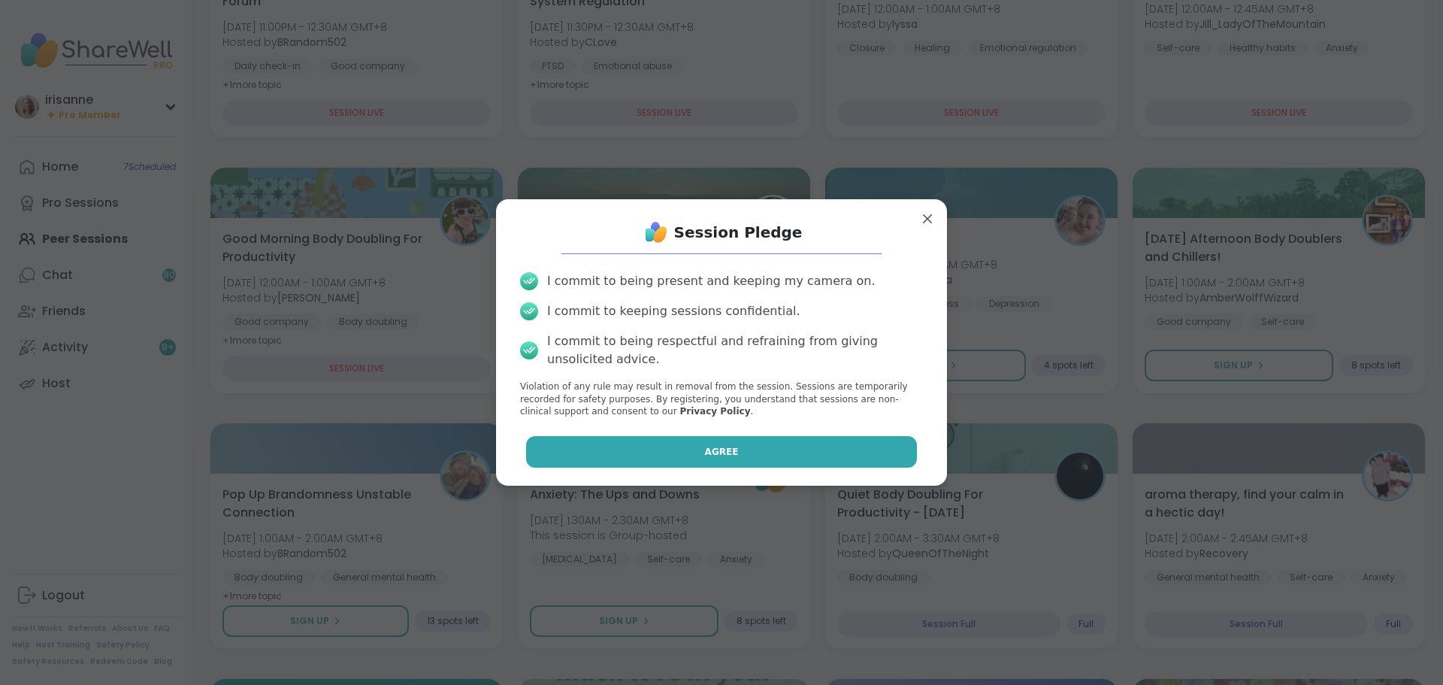
click at [681, 459] on button "Agree" at bounding box center [722, 452] width 392 height 32
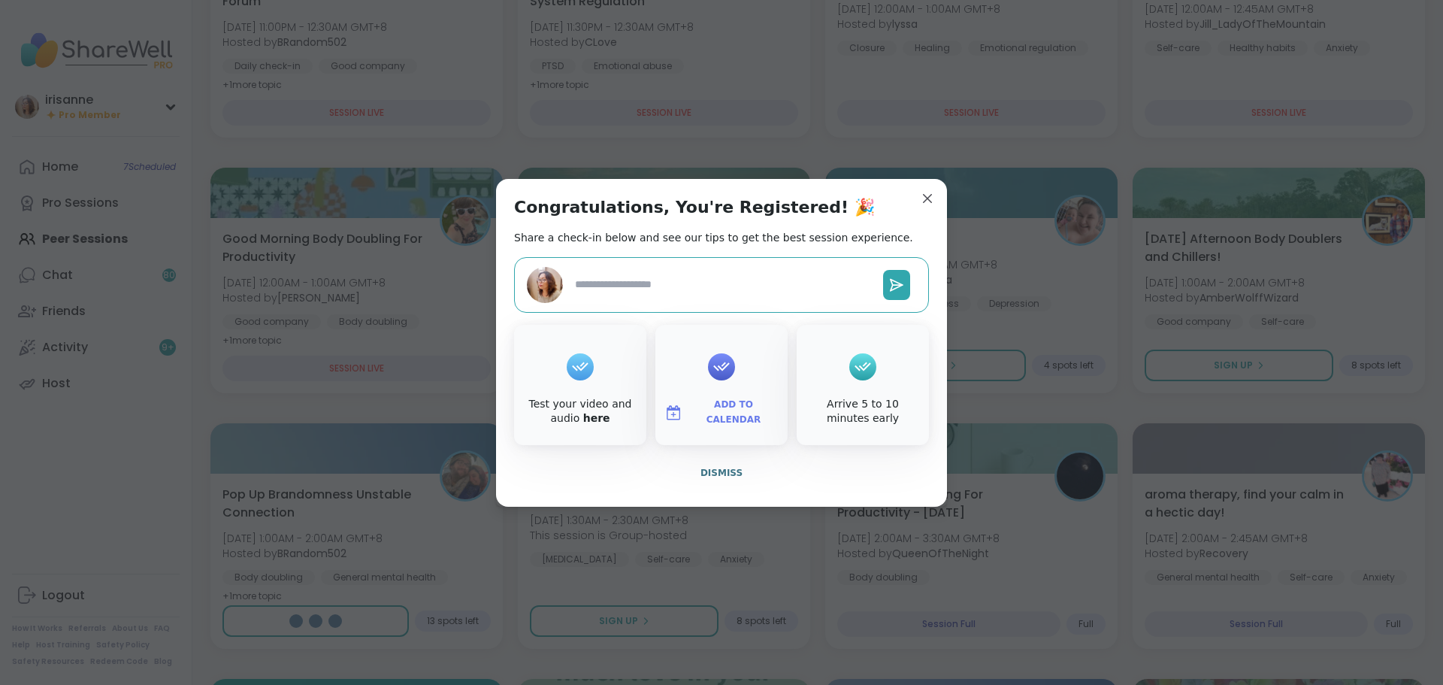
type textarea "*"
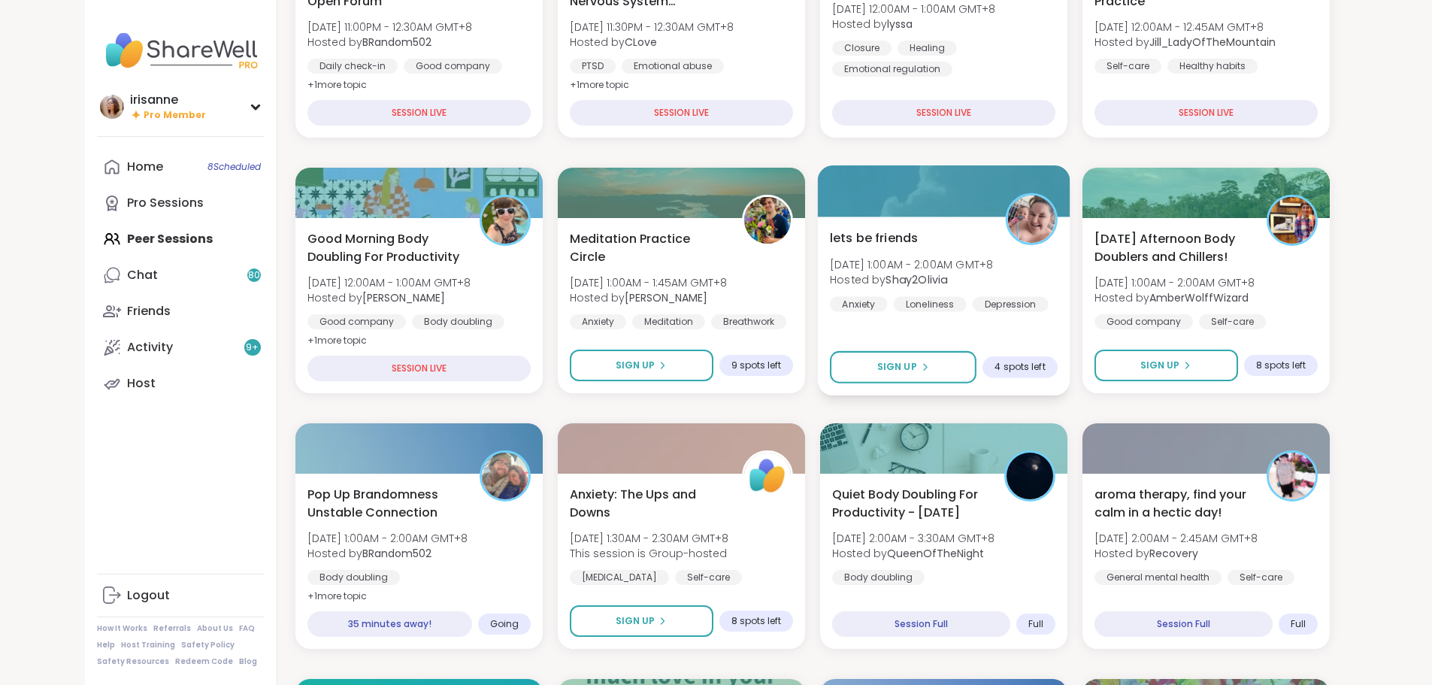
click at [1011, 253] on div "lets be friends [DATE] 1:00AM - 2:00AM GMT+8 Hosted by Shay2Olivia Anxiety Lone…" at bounding box center [944, 269] width 228 height 83
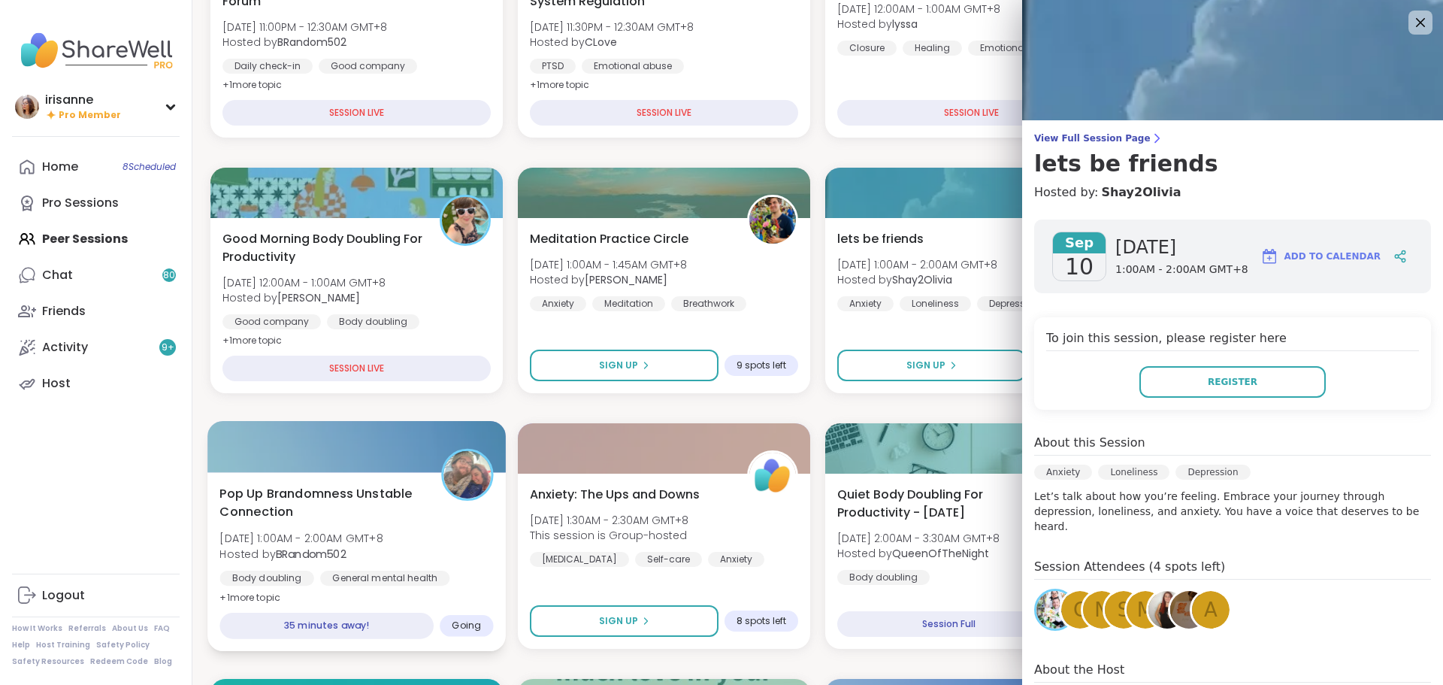
click at [335, 492] on span "Pop Up Brandomness Unstable Connection" at bounding box center [321, 502] width 204 height 37
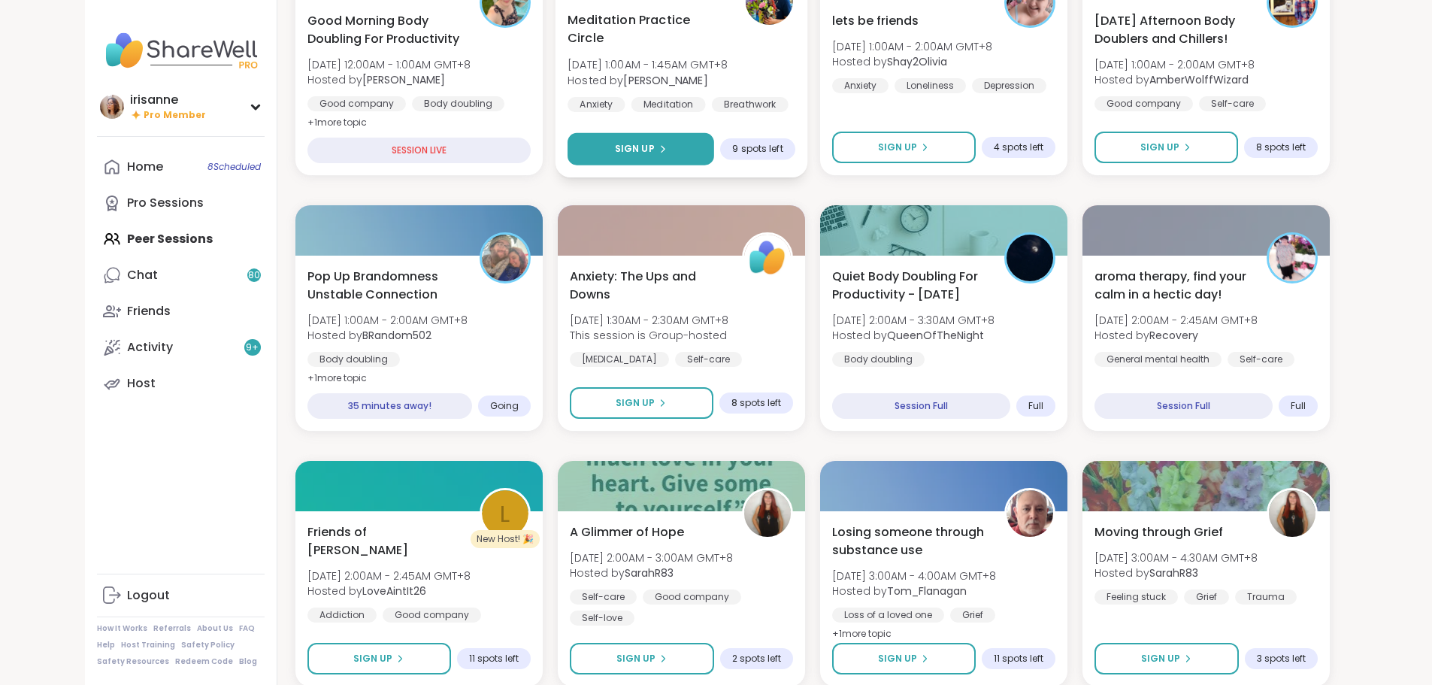
scroll to position [526, 0]
